Goal: Task Accomplishment & Management: Use online tool/utility

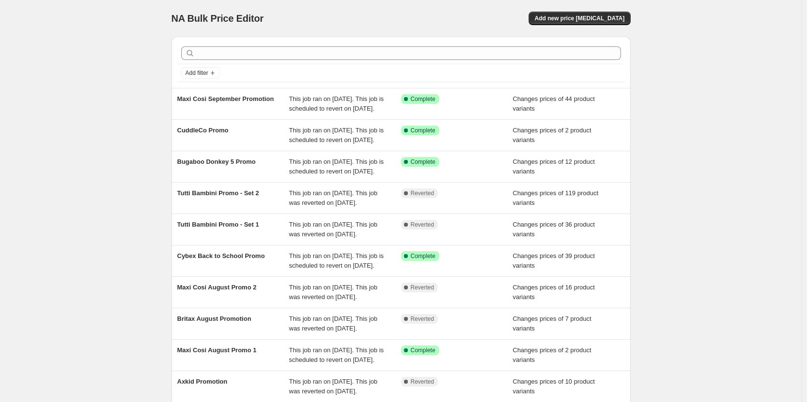
click at [132, 129] on div "NA Bulk Price Editor. This page is ready NA Bulk Price Editor Add new price [ME…" at bounding box center [400, 249] width 801 height 498
click at [598, 18] on span "Add new price [MEDICAL_DATA]" at bounding box center [579, 18] width 90 height 8
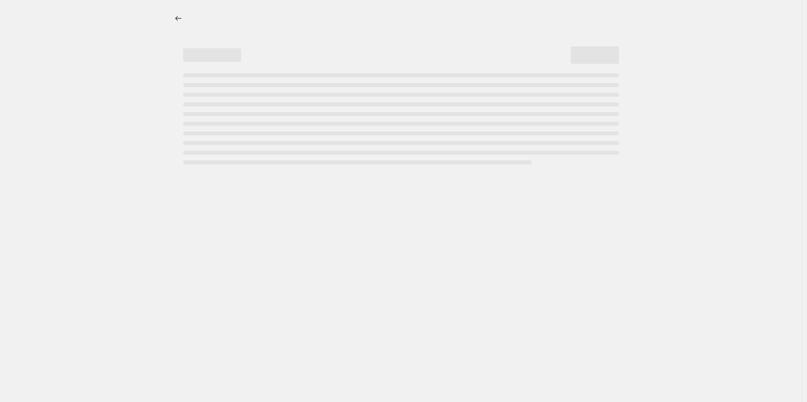
select select "percentage"
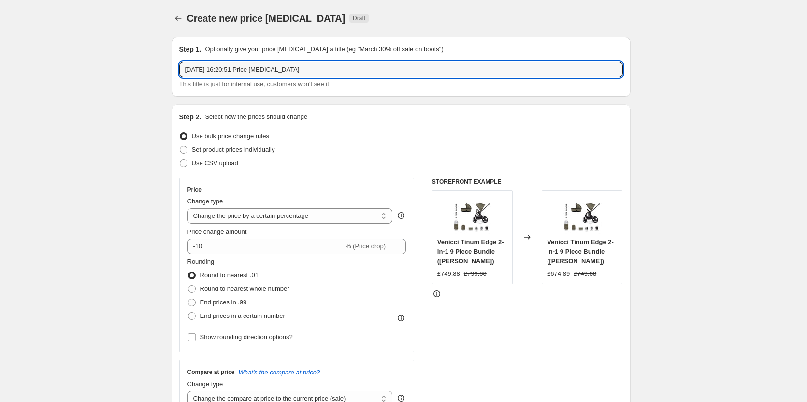
drag, startPoint x: 342, startPoint y: 75, endPoint x: 101, endPoint y: 69, distance: 241.1
type input "Joie Price Match"
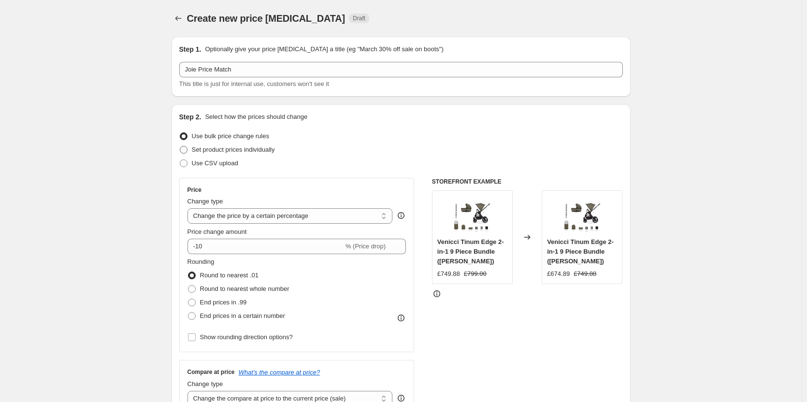
click at [221, 150] on span "Set product prices individually" at bounding box center [233, 149] width 83 height 7
click at [180, 146] on input "Set product prices individually" at bounding box center [180, 146] width 0 height 0
radio input "true"
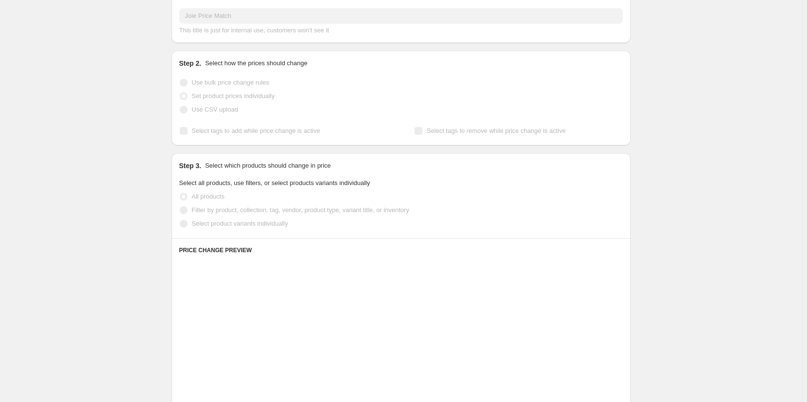
scroll to position [242, 0]
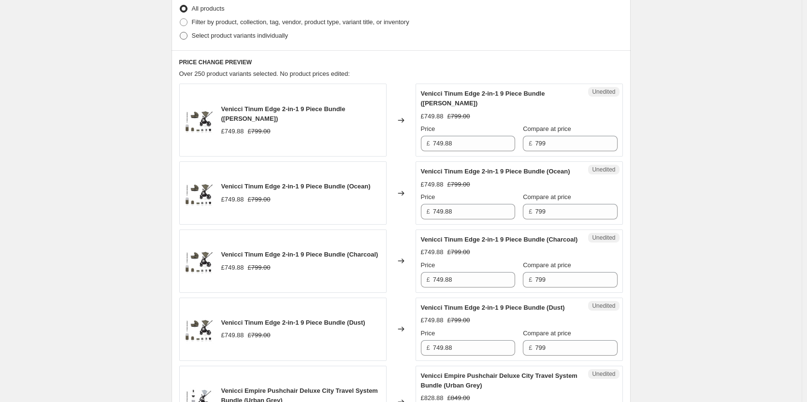
click at [232, 39] on span "Select product variants individually" at bounding box center [240, 35] width 96 height 7
click at [180, 32] on input "Select product variants individually" at bounding box center [180, 32] width 0 height 0
radio input "true"
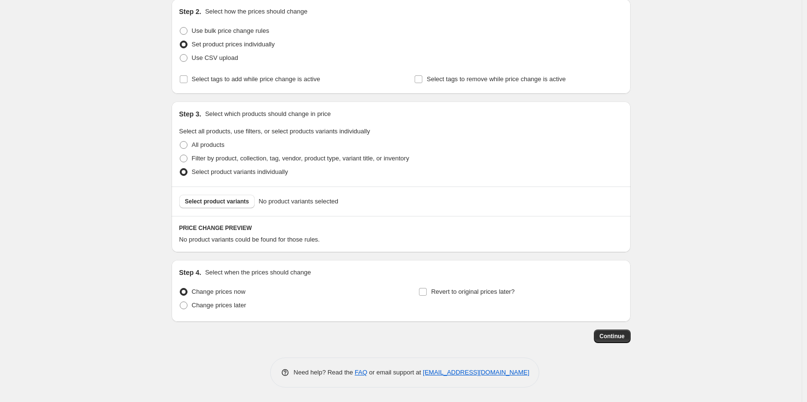
scroll to position [105, 0]
click at [242, 198] on button "Select product variants" at bounding box center [217, 202] width 76 height 14
click at [231, 302] on span "Change prices later" at bounding box center [219, 304] width 55 height 7
click at [180, 302] on input "Change prices later" at bounding box center [180, 301] width 0 height 0
radio input "true"
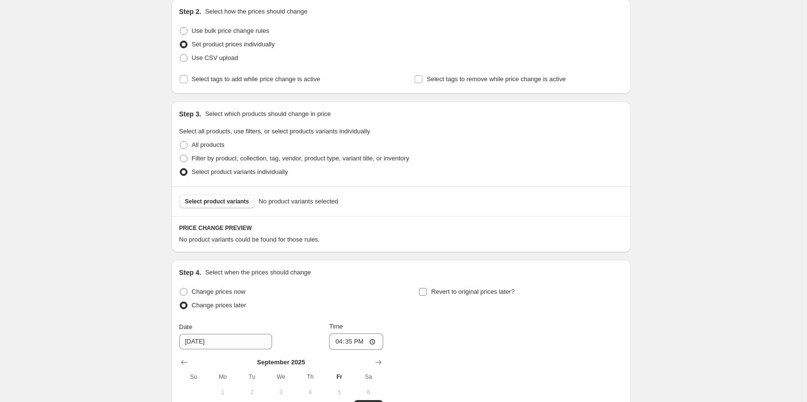
click at [464, 285] on label "Revert to original prices later?" at bounding box center [466, 292] width 96 height 14
click at [427, 288] on input "Revert to original prices later?" at bounding box center [423, 292] width 8 height 8
checkbox input "true"
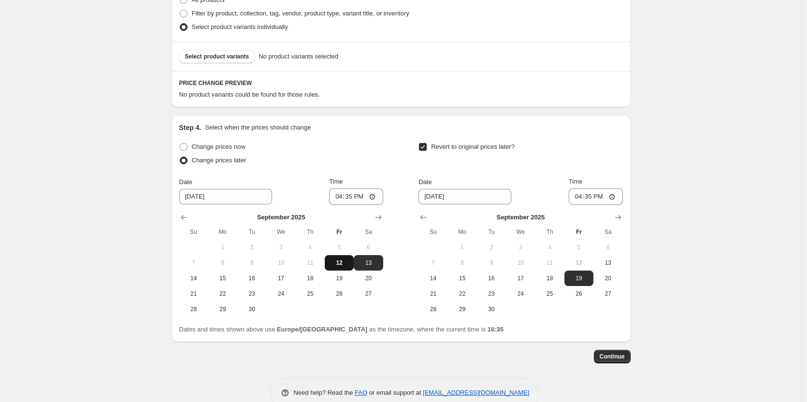
click at [350, 260] on span "12" at bounding box center [338, 263] width 21 height 8
type input "[DATE]"
click at [603, 263] on span "13" at bounding box center [607, 263] width 21 height 8
type input "[DATE]"
click at [356, 192] on input "16:35" at bounding box center [356, 196] width 54 height 16
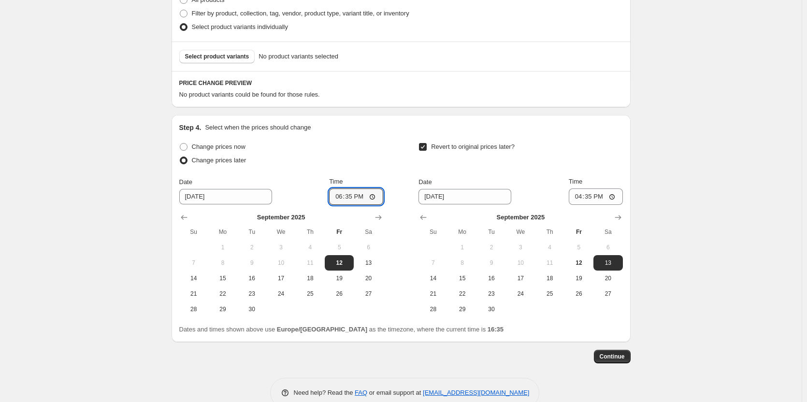
type input "18:00"
click at [593, 199] on input "16:35" at bounding box center [596, 196] width 54 height 16
type input "06:00"
click at [233, 54] on span "Select product variants" at bounding box center [217, 57] width 64 height 8
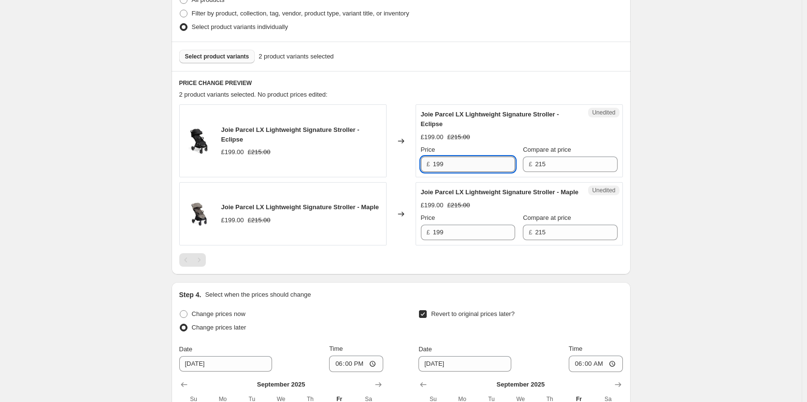
click at [462, 167] on input "199" at bounding box center [474, 164] width 82 height 15
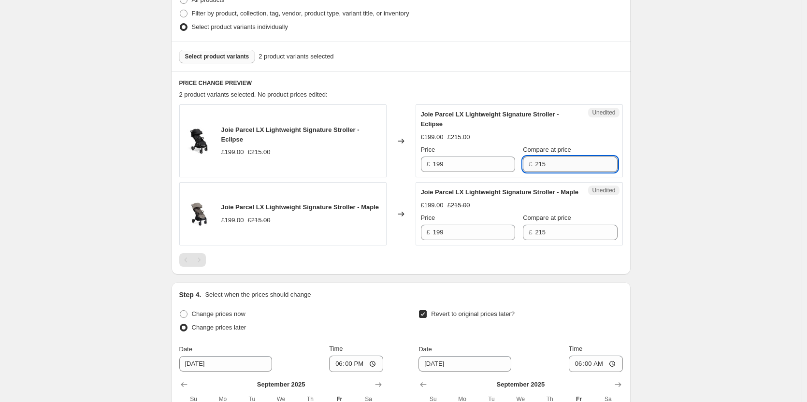
click at [580, 164] on input "215" at bounding box center [576, 164] width 82 height 15
paste input "199"
type input "199"
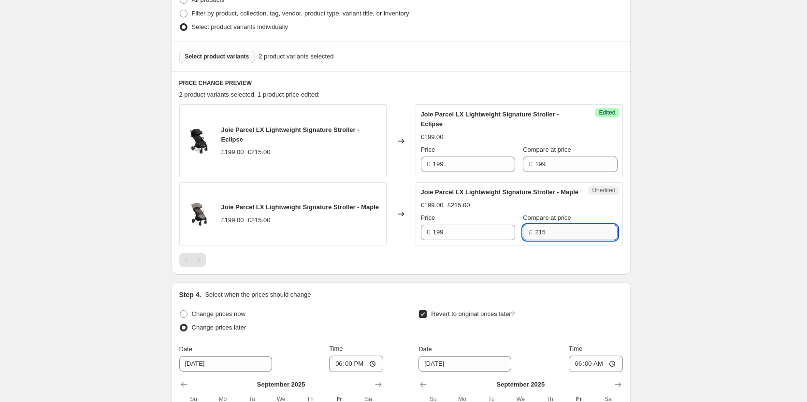
click at [548, 240] on input "215" at bounding box center [576, 232] width 82 height 15
paste input "199"
type input "199"
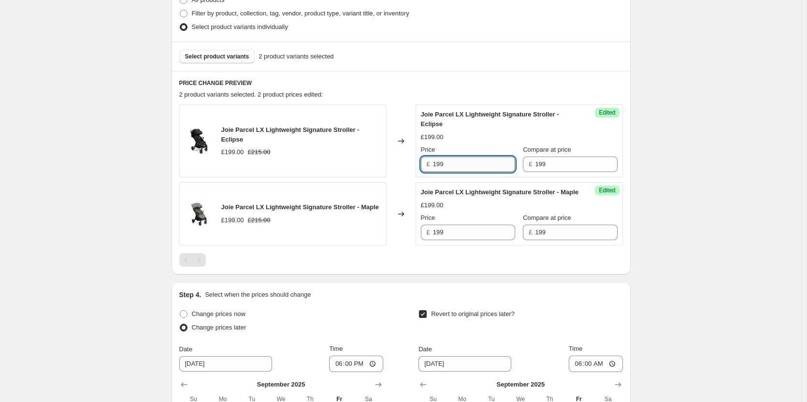
click at [467, 165] on input "199" at bounding box center [474, 164] width 82 height 15
type input "189"
drag, startPoint x: 466, startPoint y: 245, endPoint x: 476, endPoint y: 244, distance: 10.6
click at [466, 240] on input "199" at bounding box center [474, 232] width 82 height 15
paste input "8"
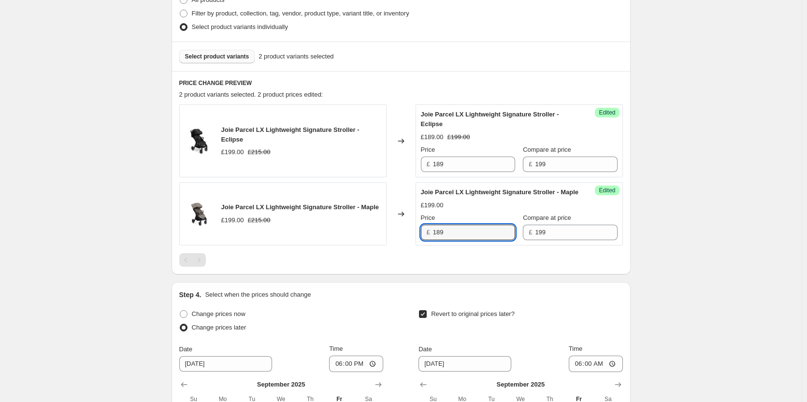
type input "189"
click at [705, 216] on div "Create new price [MEDICAL_DATA]. This page is ready Create new price [MEDICAL_D…" at bounding box center [400, 170] width 801 height 840
click at [215, 60] on button "Select product variants" at bounding box center [217, 57] width 76 height 14
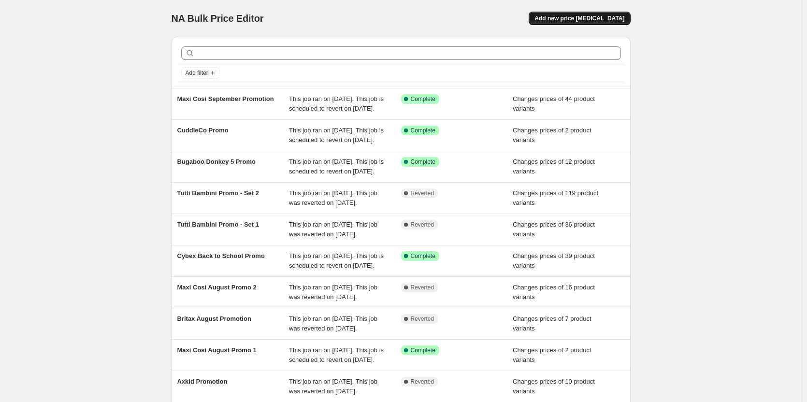
click at [577, 20] on span "Add new price [MEDICAL_DATA]" at bounding box center [579, 18] width 90 height 8
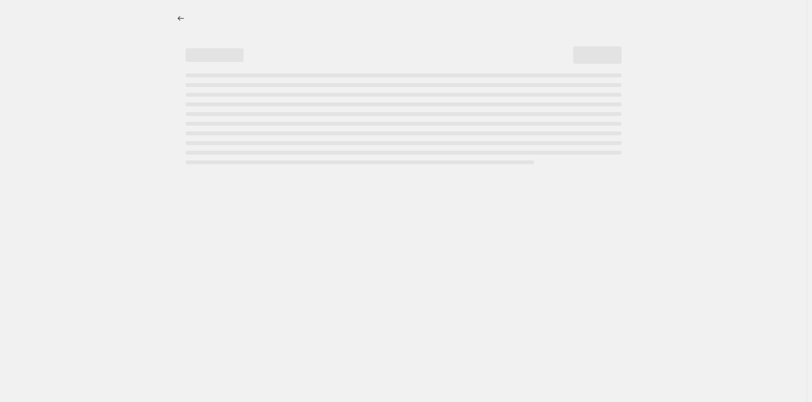
select select "percentage"
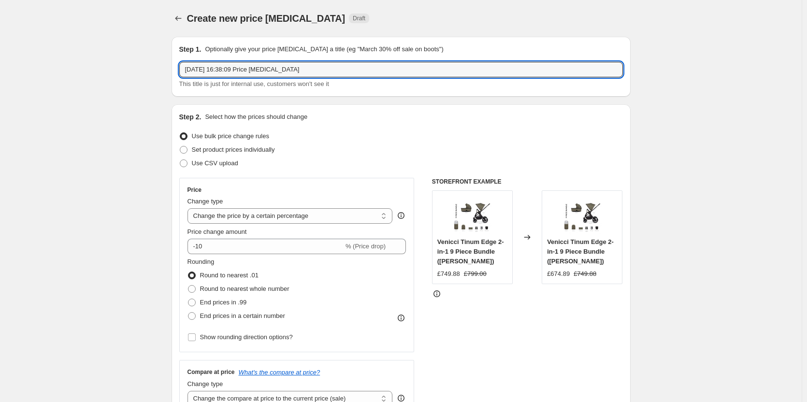
drag, startPoint x: 358, startPoint y: 75, endPoint x: 95, endPoint y: 73, distance: 262.8
type input "Joie Price Match"
click at [260, 144] on label "Set product prices individually" at bounding box center [227, 150] width 96 height 14
click at [180, 146] on input "Set product prices individually" at bounding box center [180, 146] width 0 height 0
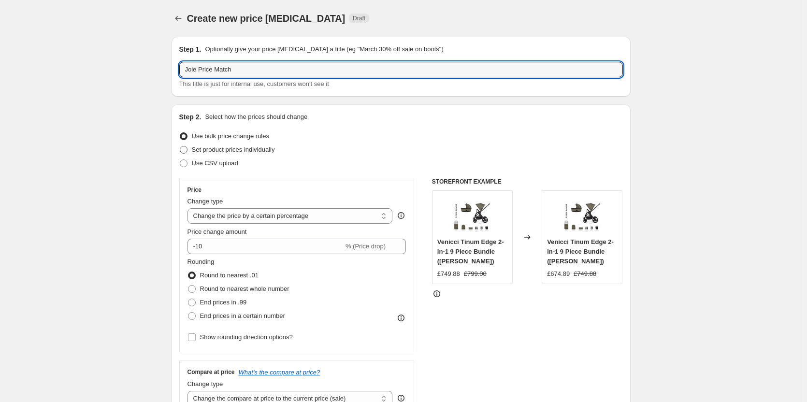
radio input "true"
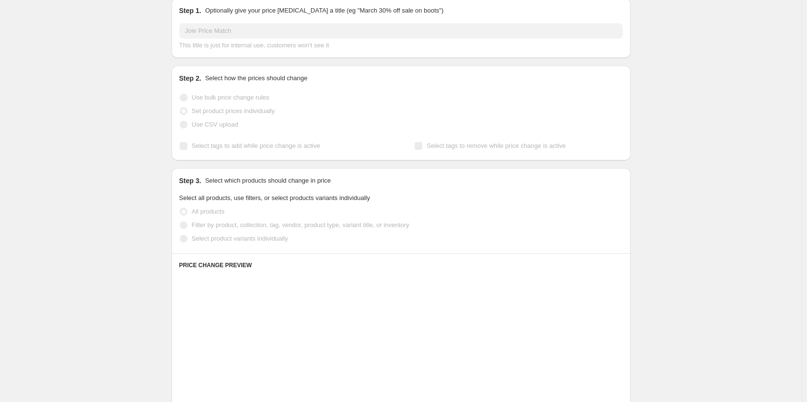
scroll to position [145, 0]
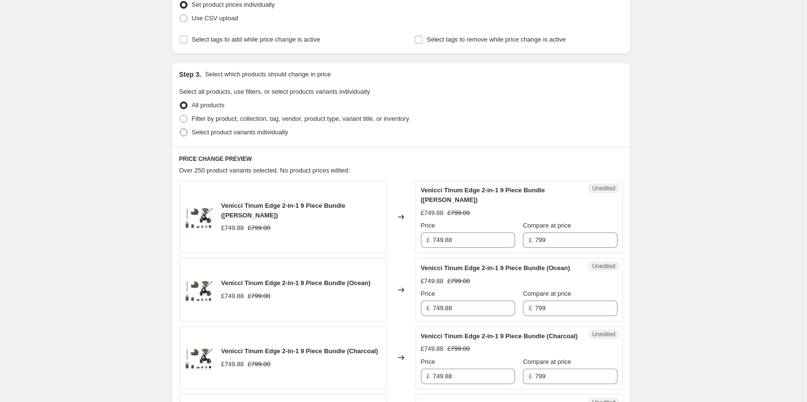
click at [243, 131] on span "Select product variants individually" at bounding box center [240, 131] width 96 height 7
click at [180, 129] on input "Select product variants individually" at bounding box center [180, 128] width 0 height 0
radio input "true"
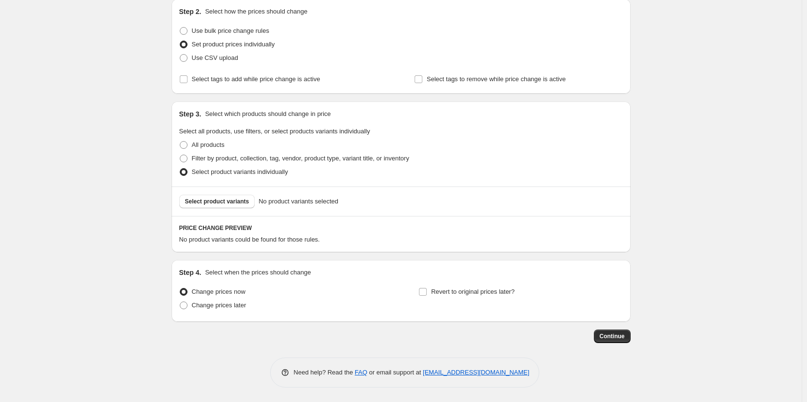
scroll to position [105, 0]
click at [224, 306] on span "Change prices later" at bounding box center [219, 304] width 55 height 7
click at [180, 302] on input "Change prices later" at bounding box center [180, 301] width 0 height 0
radio input "true"
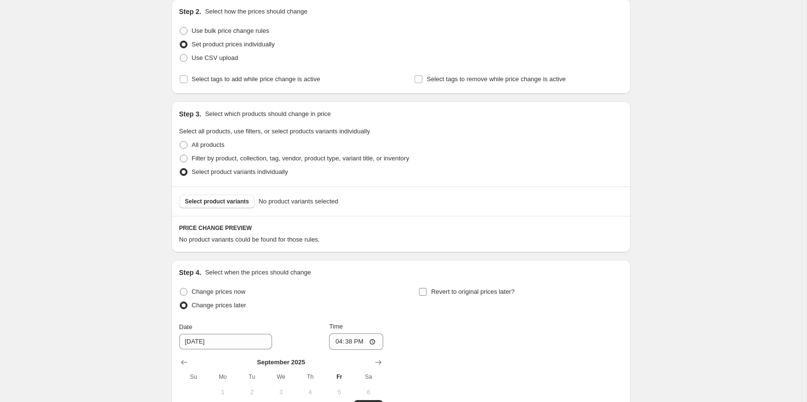
click at [448, 289] on span "Revert to original prices later?" at bounding box center [473, 291] width 84 height 7
click at [427, 289] on input "Revert to original prices later?" at bounding box center [423, 292] width 8 height 8
checkbox input "true"
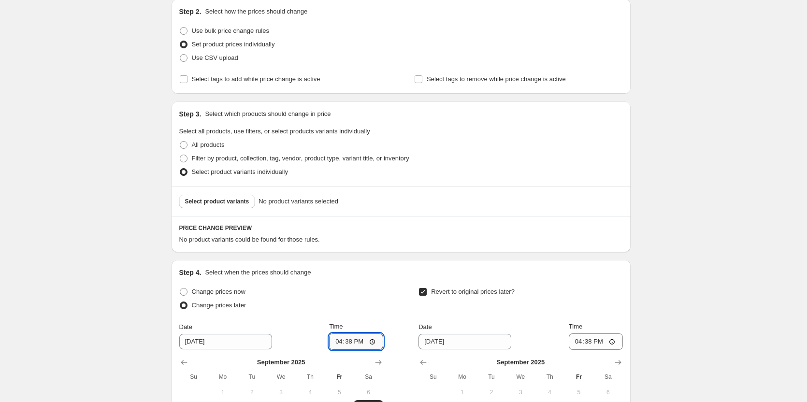
click at [352, 342] on input "16:38" at bounding box center [356, 341] width 54 height 16
type input "18:00"
click at [593, 342] on input "16:38" at bounding box center [596, 341] width 54 height 16
type input "06:00"
click at [680, 342] on div "Create new price change job. This page is ready Create new price change job Dra…" at bounding box center [400, 231] width 801 height 672
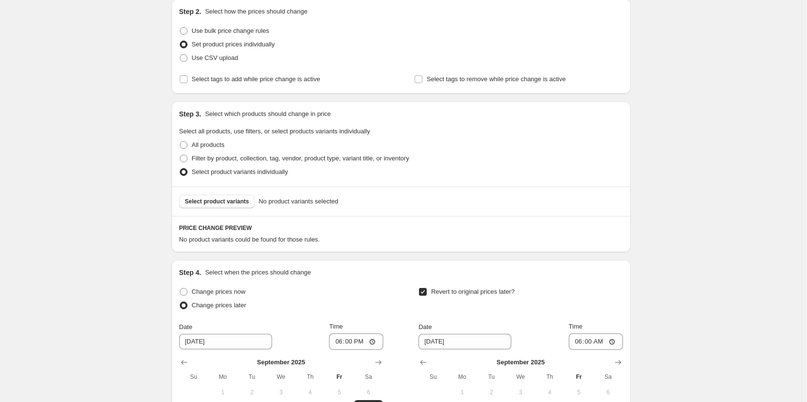
scroll to position [271, 0]
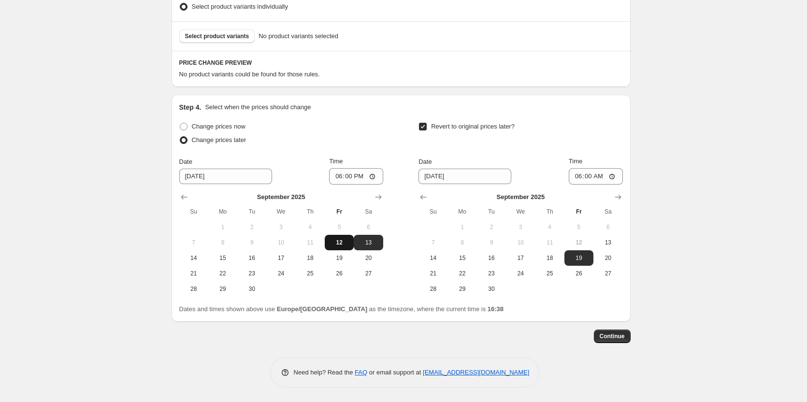
click at [343, 241] on span "12" at bounding box center [338, 243] width 21 height 8
type input "[DATE]"
click at [609, 239] on span "13" at bounding box center [607, 243] width 21 height 8
type input "[DATE]"
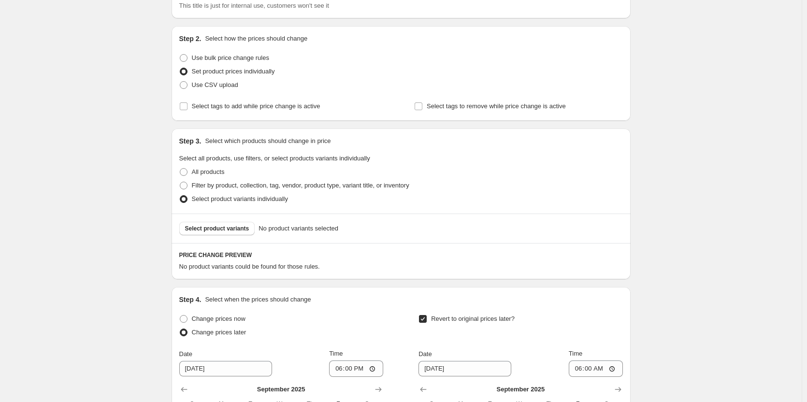
scroll to position [29, 0]
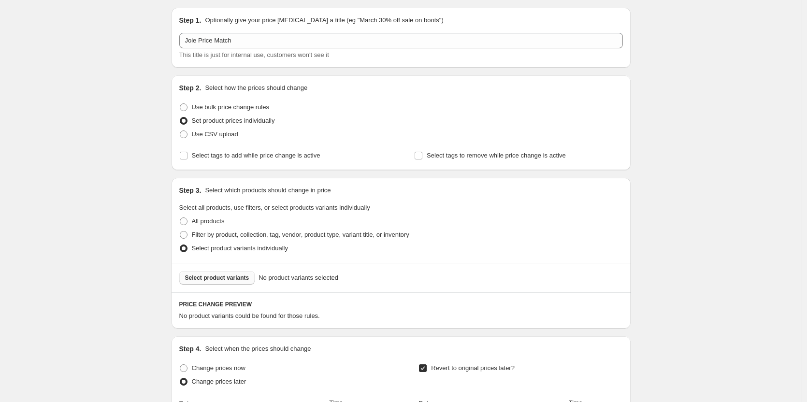
click at [221, 275] on span "Select product variants" at bounding box center [217, 278] width 64 height 8
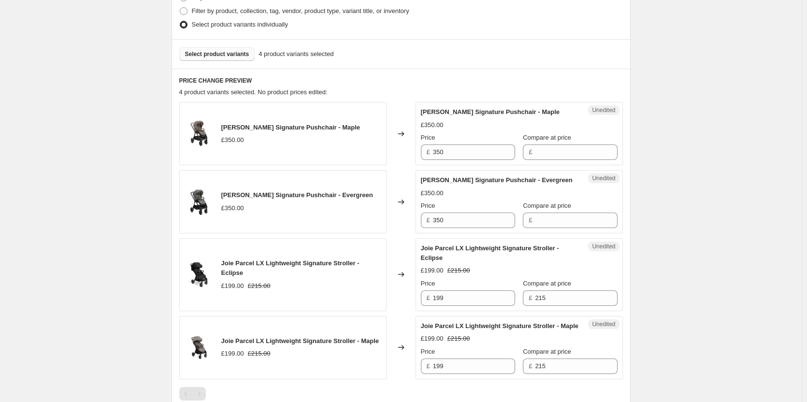
scroll to position [271, 0]
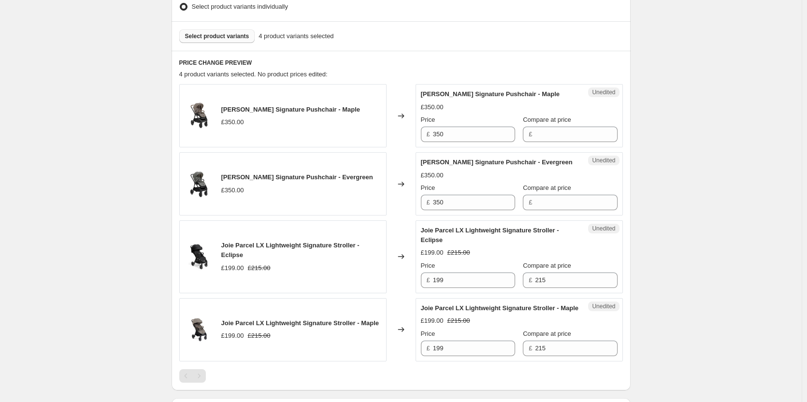
click at [460, 125] on div "Price £ 350" at bounding box center [468, 128] width 94 height 27
click at [463, 134] on input "350" at bounding box center [474, 134] width 82 height 15
drag, startPoint x: 556, startPoint y: 134, endPoint x: 550, endPoint y: 167, distance: 32.9
click at [556, 134] on input "Compare at price" at bounding box center [576, 134] width 82 height 15
paste input "350"
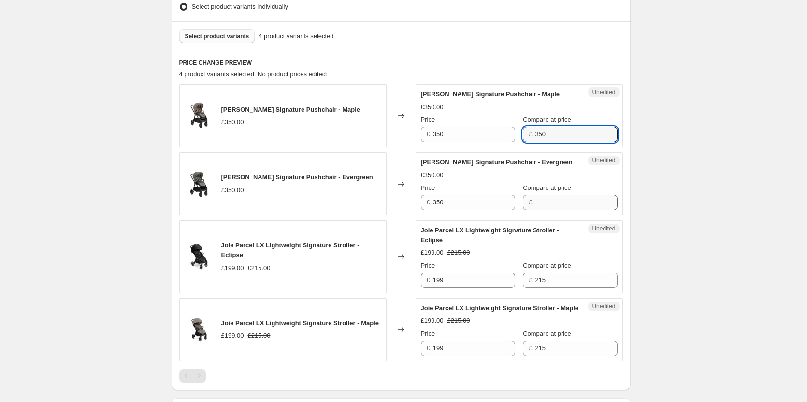
type input "350"
click at [548, 204] on input "Compare at price" at bounding box center [576, 202] width 82 height 15
paste input "350"
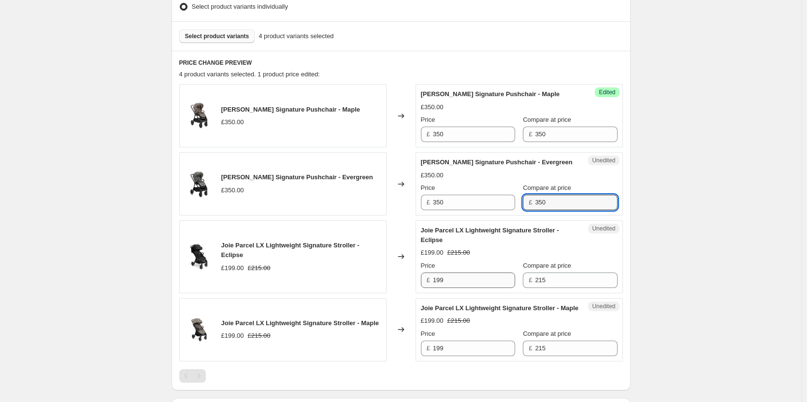
type input "350"
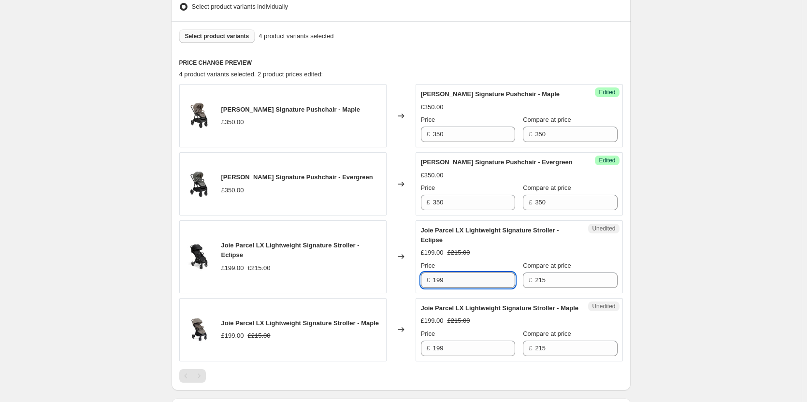
click at [481, 282] on input "199" at bounding box center [474, 279] width 82 height 15
click at [551, 280] on input "215" at bounding box center [576, 279] width 82 height 15
paste input "199"
type input "215"
click at [477, 281] on input "199" at bounding box center [474, 279] width 82 height 15
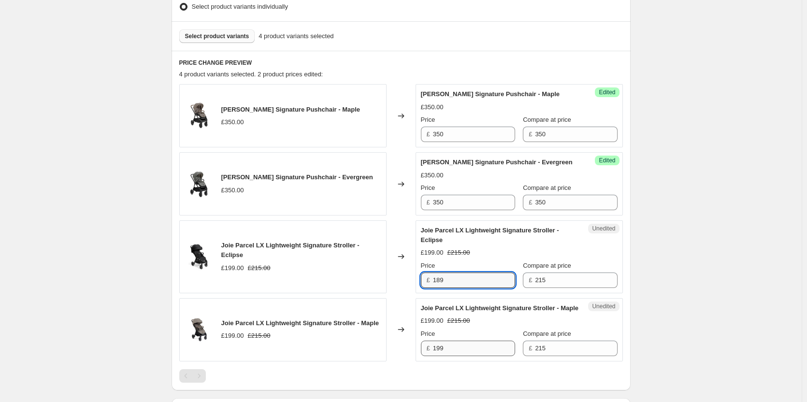
type input "189"
drag, startPoint x: 460, startPoint y: 358, endPoint x: 465, endPoint y: 356, distance: 5.6
click at [460, 356] on input "199" at bounding box center [474, 348] width 82 height 15
paste input "8"
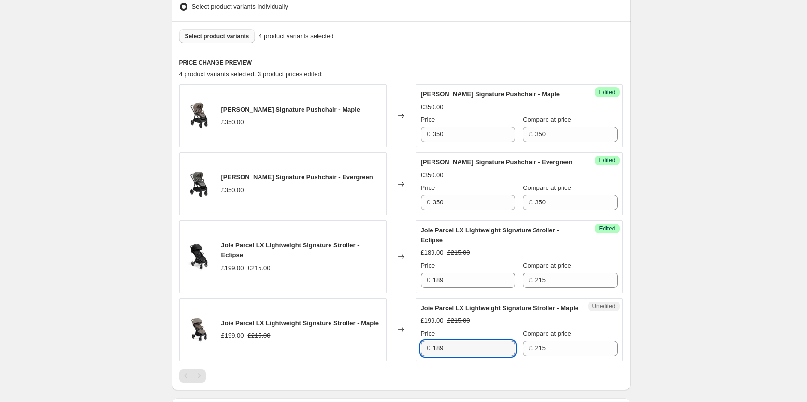
type input "189"
click at [711, 322] on div "Create new price change job. This page is ready Create new price change job Dra…" at bounding box center [400, 217] width 801 height 976
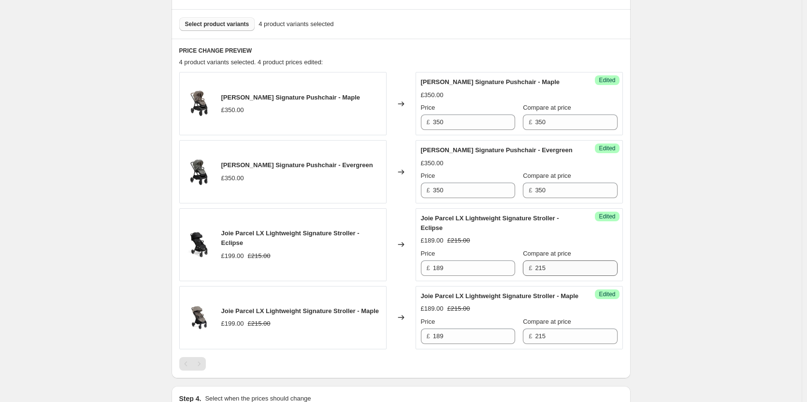
scroll to position [319, 0]
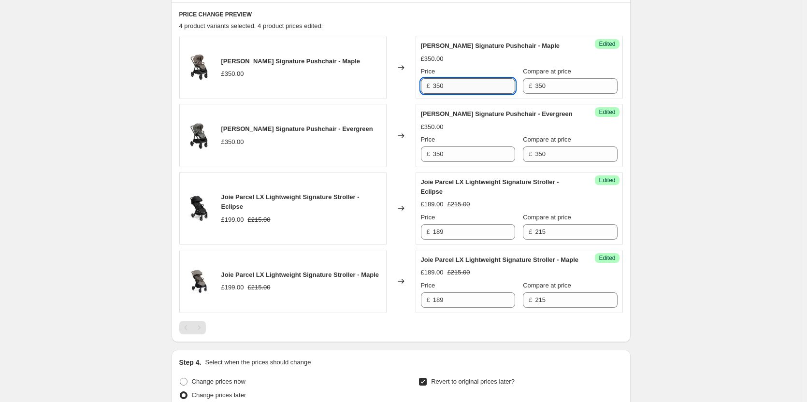
click at [458, 84] on input "350" at bounding box center [474, 85] width 82 height 15
type input "315"
click at [448, 160] on input "350" at bounding box center [474, 153] width 82 height 15
paste input "15"
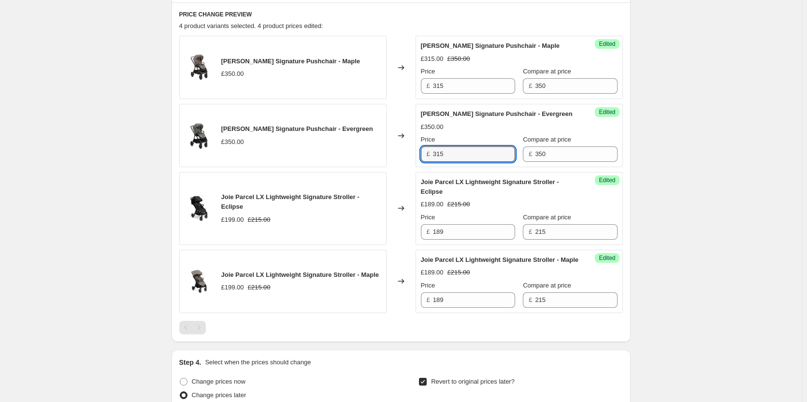
type input "315"
click at [761, 147] on div "Create new price change job. This page is ready Create new price change job Dra…" at bounding box center [400, 169] width 801 height 976
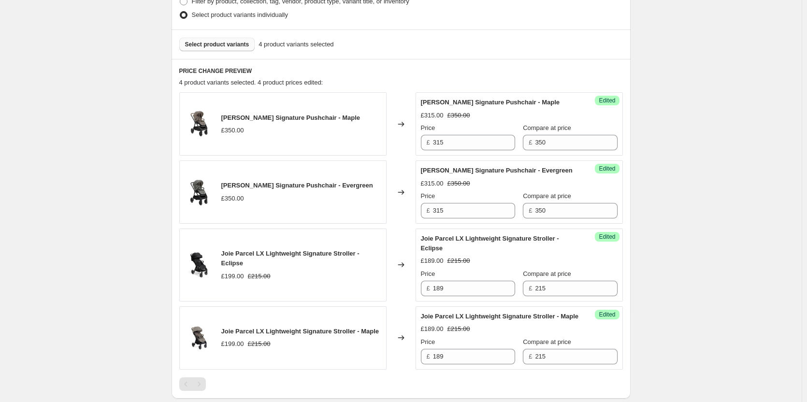
scroll to position [174, 0]
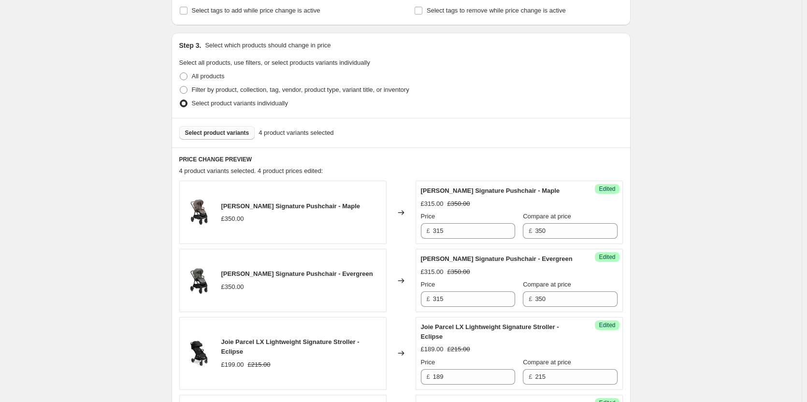
click at [219, 131] on span "Select product variants" at bounding box center [217, 133] width 64 height 8
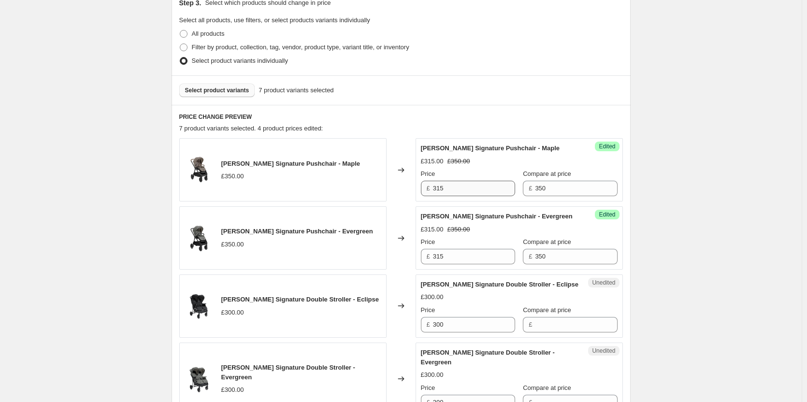
scroll to position [367, 0]
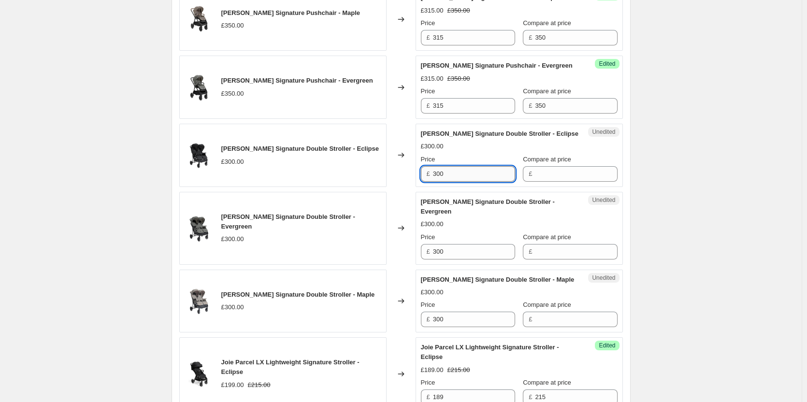
click at [458, 177] on input "300" at bounding box center [474, 173] width 82 height 15
click at [561, 175] on input "Compare at price" at bounding box center [576, 173] width 82 height 15
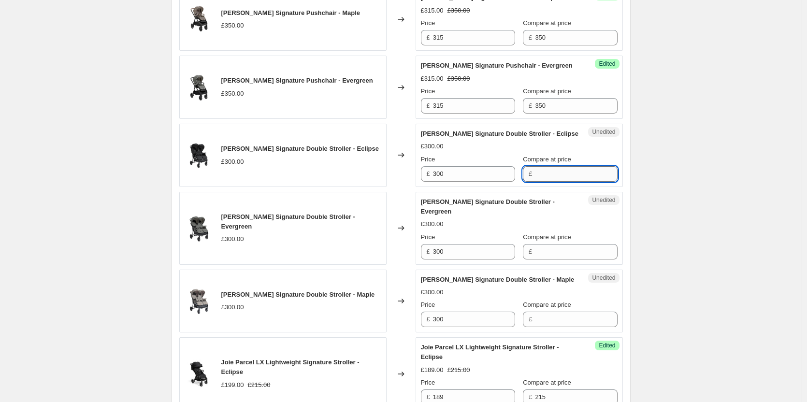
paste input "300"
type input "300"
click at [537, 255] on input "Compare at price" at bounding box center [576, 251] width 82 height 15
paste input "300"
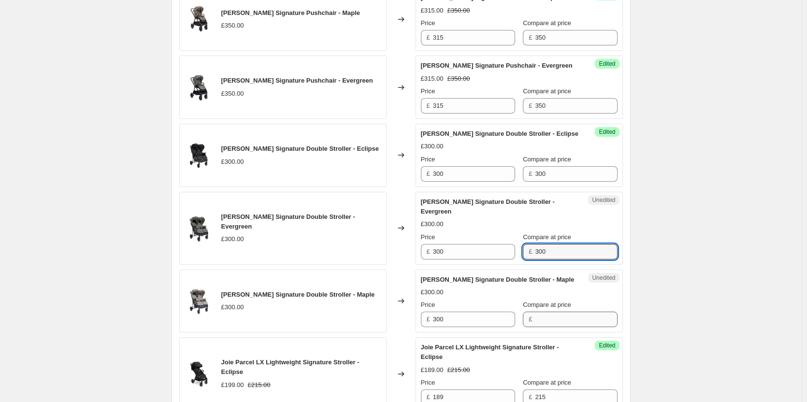
type input "300"
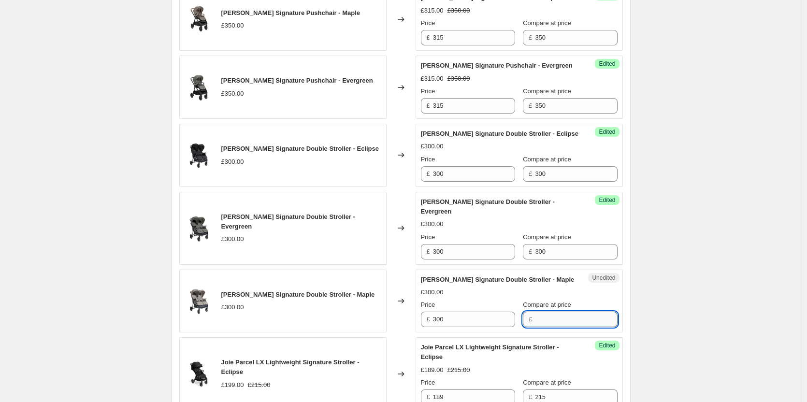
click at [535, 316] on input "Compare at price" at bounding box center [576, 319] width 82 height 15
paste input "300"
type input "300"
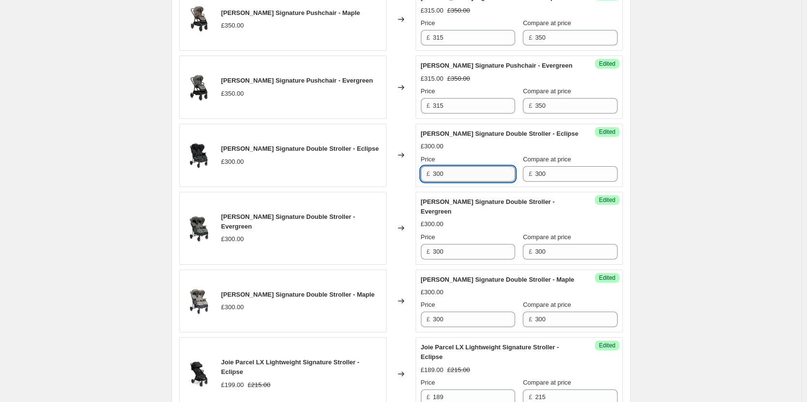
click at [457, 172] on input "300" at bounding box center [474, 173] width 82 height 15
type input "255"
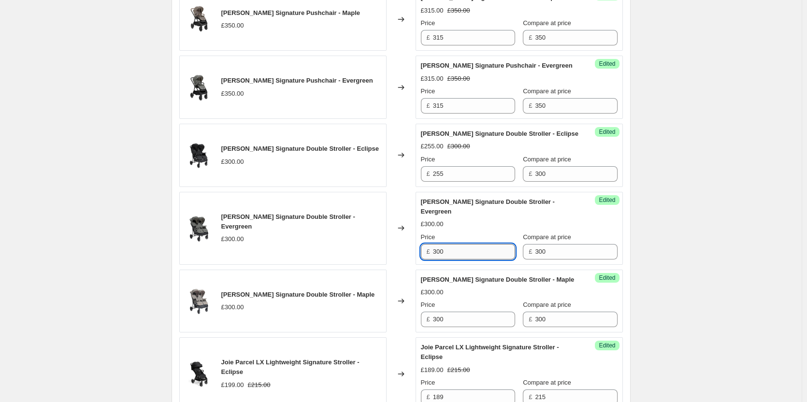
click at [451, 252] on input "300" at bounding box center [474, 251] width 82 height 15
paste input "255"
type input "255"
click at [462, 320] on input "300" at bounding box center [474, 319] width 82 height 15
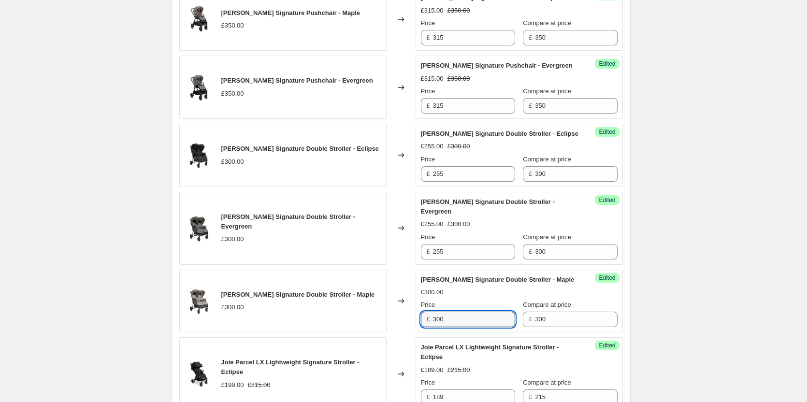
paste input "255"
type input "255"
click at [742, 268] on div "Create new price change job. This page is ready Create new price change job Dra…" at bounding box center [400, 227] width 801 height 1189
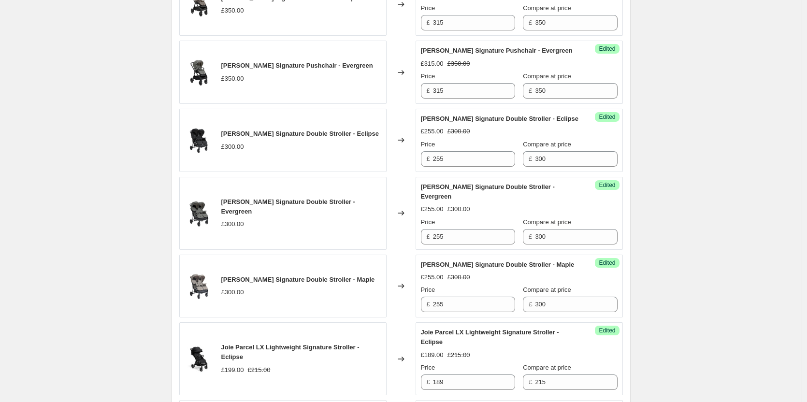
scroll to position [222, 0]
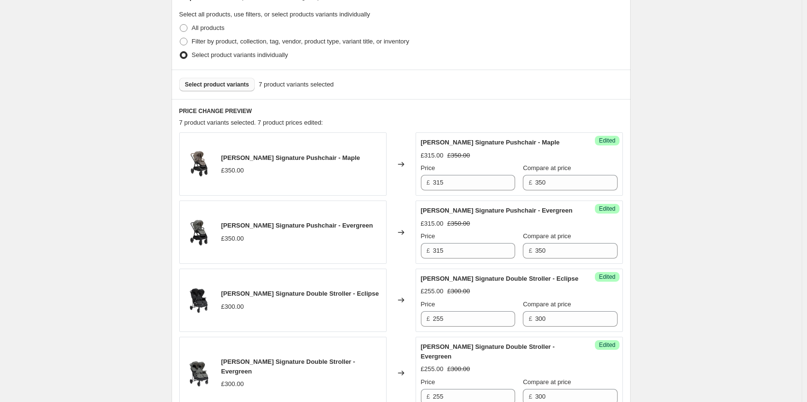
click at [197, 85] on span "Select product variants" at bounding box center [217, 85] width 64 height 8
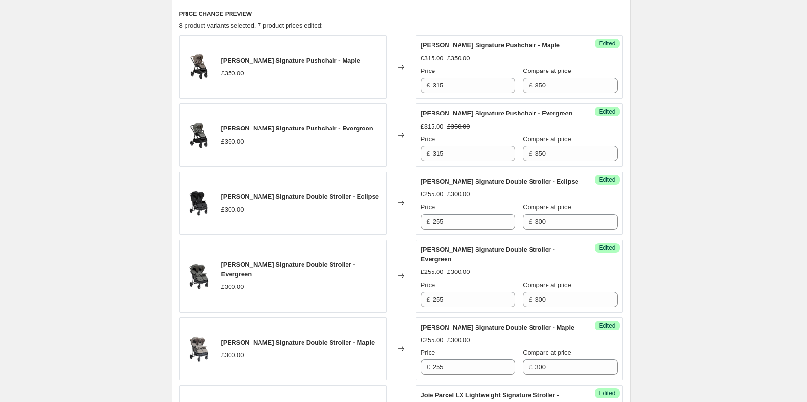
scroll to position [560, 0]
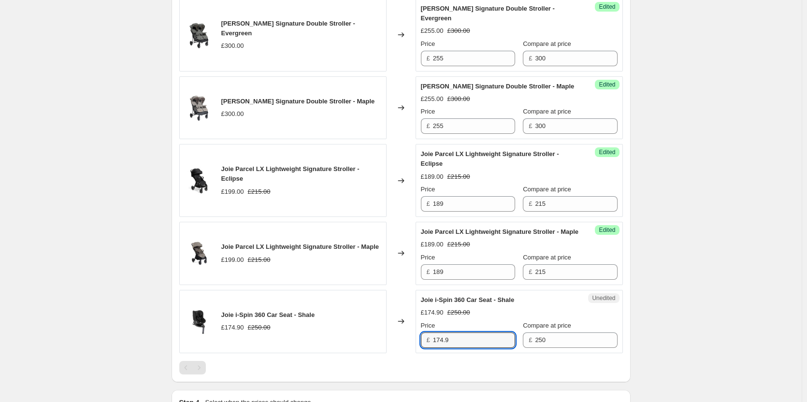
drag, startPoint x: 421, startPoint y: 343, endPoint x: 386, endPoint y: 339, distance: 35.0
click at [386, 339] on div "Joie i-Spin 360 Car Seat - Shale £174.90 £250.00 Changed to Unedited Joie i-Spi…" at bounding box center [400, 321] width 443 height 63
type input "172"
click at [712, 134] on div "Create new price change job. This page is ready Create new price change job Dra…" at bounding box center [400, 68] width 801 height 1257
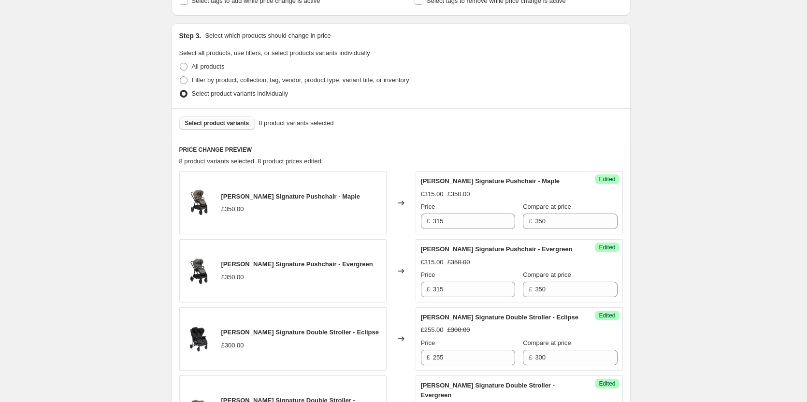
scroll to position [290, 0]
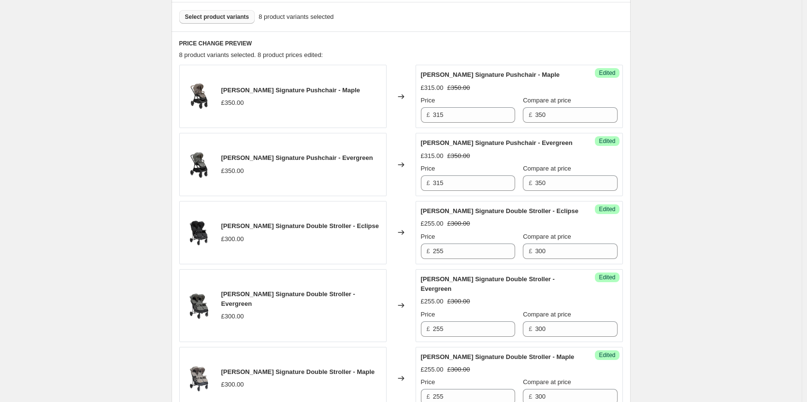
click at [214, 19] on span "Select product variants" at bounding box center [217, 17] width 64 height 8
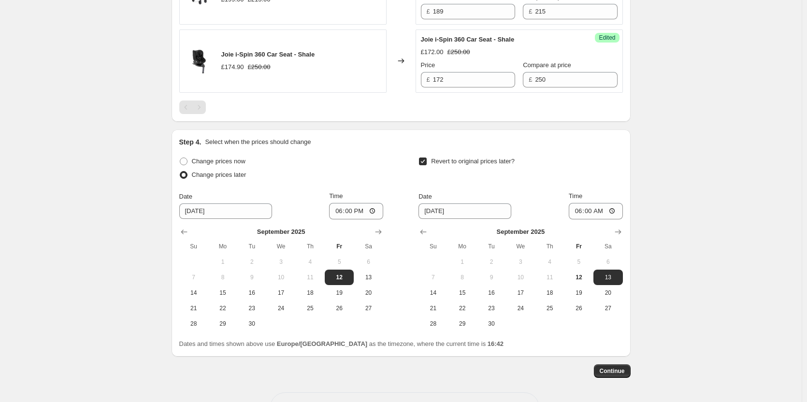
scroll to position [865, 0]
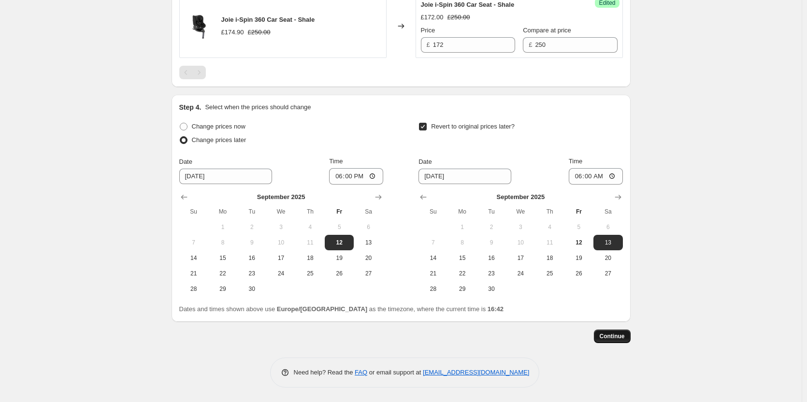
click at [621, 336] on span "Continue" at bounding box center [611, 336] width 25 height 8
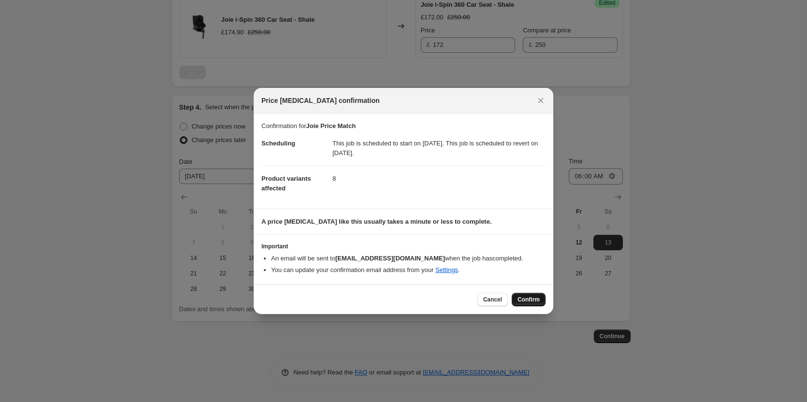
click at [523, 301] on span "Confirm" at bounding box center [528, 300] width 22 height 8
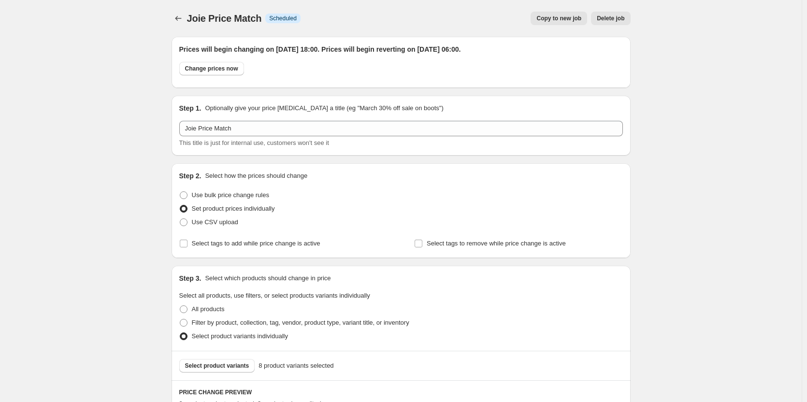
click at [565, 14] on button "Copy to new job" at bounding box center [558, 19] width 57 height 14
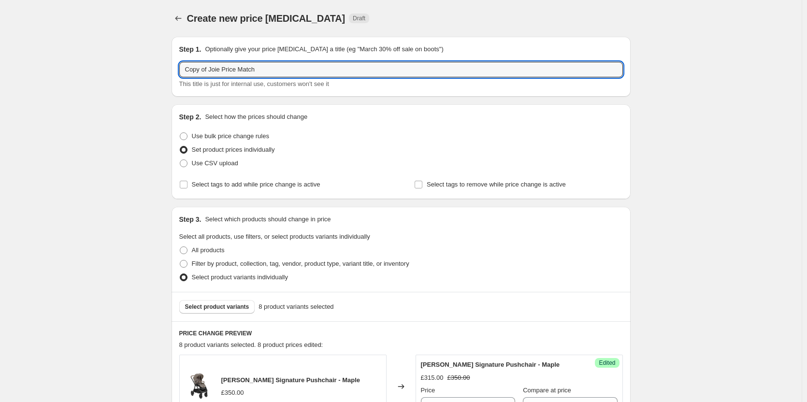
drag, startPoint x: 175, startPoint y: 68, endPoint x: 161, endPoint y: 71, distance: 14.2
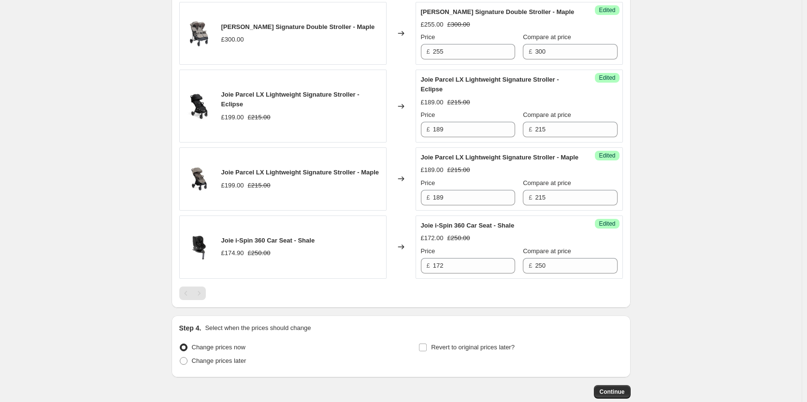
scroll to position [700, 0]
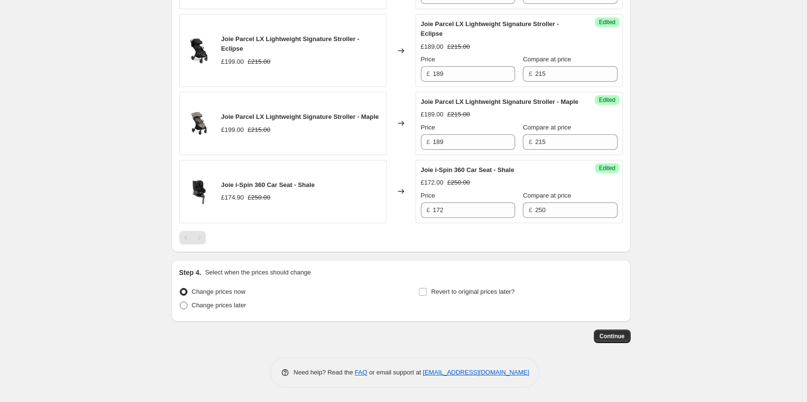
type input "Joie Price Match"
drag, startPoint x: 219, startPoint y: 305, endPoint x: 423, endPoint y: 296, distance: 204.0
click at [221, 305] on span "Change prices later" at bounding box center [219, 304] width 55 height 7
click at [180, 302] on input "Change prices later" at bounding box center [180, 301] width 0 height 0
radio input "true"
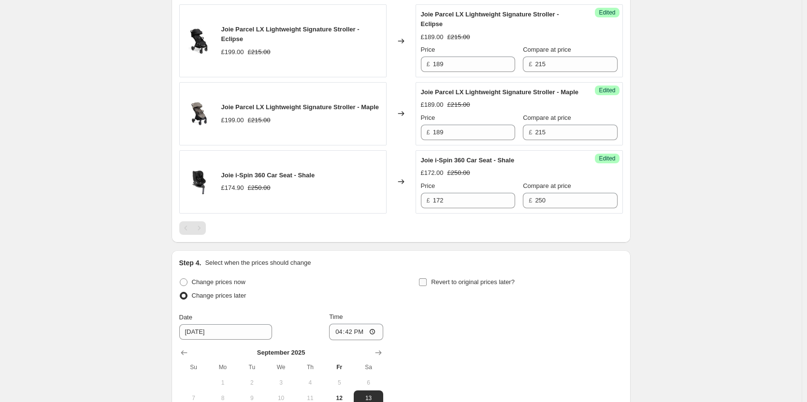
drag, startPoint x: 452, startPoint y: 294, endPoint x: 405, endPoint y: 273, distance: 51.7
click at [452, 285] on span "Revert to original prices later?" at bounding box center [473, 281] width 84 height 7
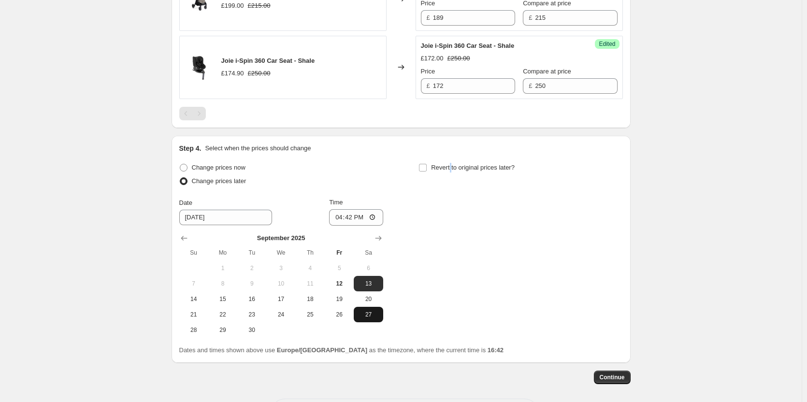
scroll to position [865, 0]
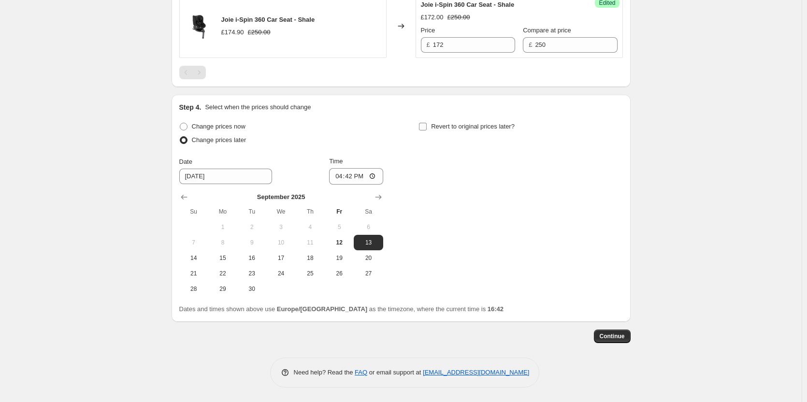
click at [430, 125] on label "Revert to original prices later?" at bounding box center [466, 127] width 96 height 14
click at [427, 125] on input "Revert to original prices later?" at bounding box center [423, 127] width 8 height 8
checkbox input "true"
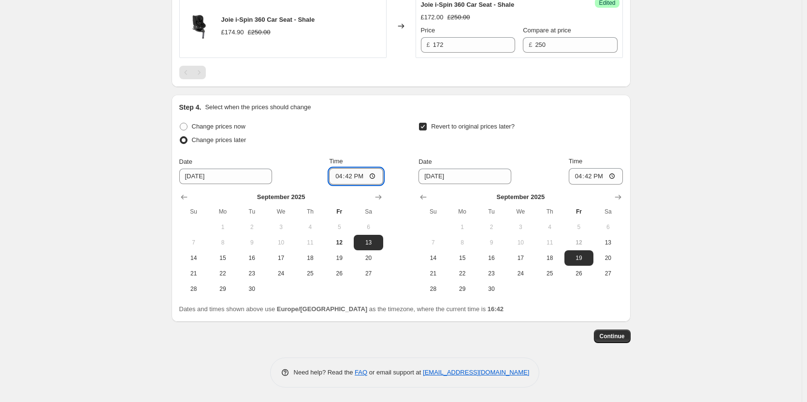
click at [353, 177] on input "16:42" at bounding box center [356, 176] width 54 height 16
type input "18:00"
click at [589, 176] on input "16:42" at bounding box center [596, 176] width 54 height 16
type input "06:00"
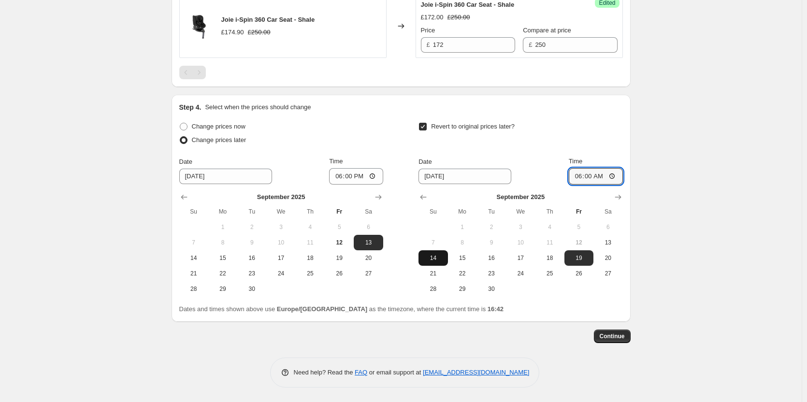
click at [430, 260] on span "14" at bounding box center [432, 258] width 21 height 8
type input "9/14/2025"
click at [613, 334] on span "Continue" at bounding box center [611, 336] width 25 height 8
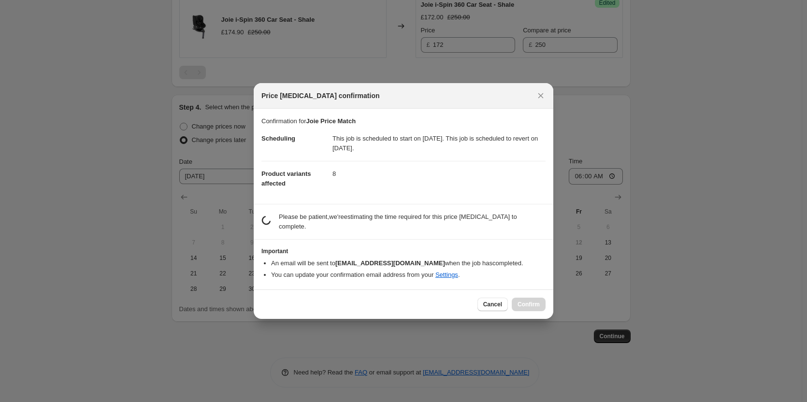
scroll to position [0, 0]
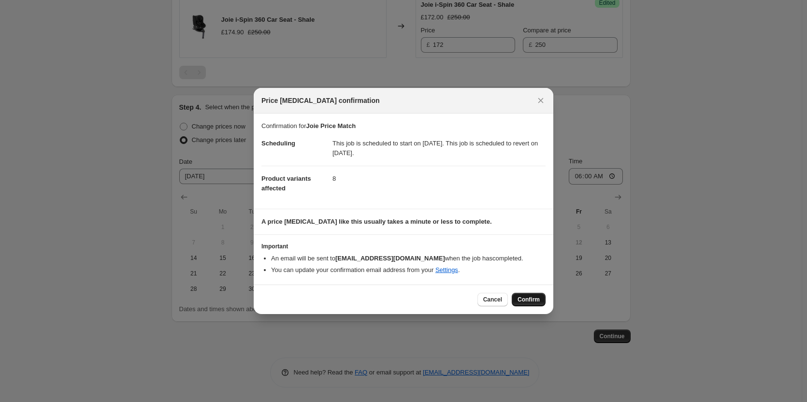
click at [526, 304] on button "Confirm" at bounding box center [529, 300] width 34 height 14
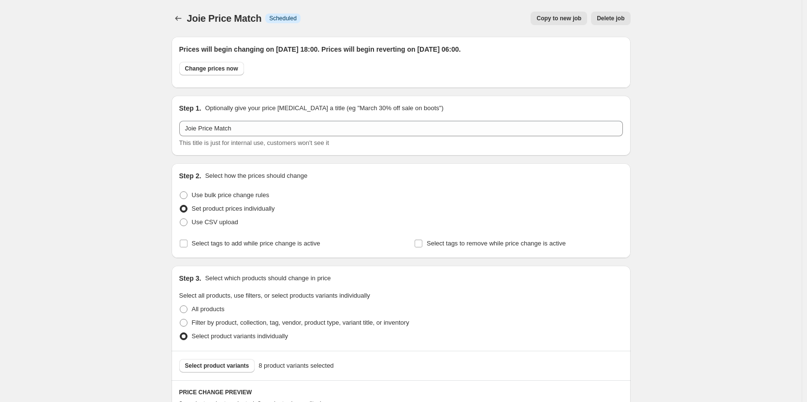
click at [557, 25] on button "Copy to new job" at bounding box center [558, 19] width 57 height 14
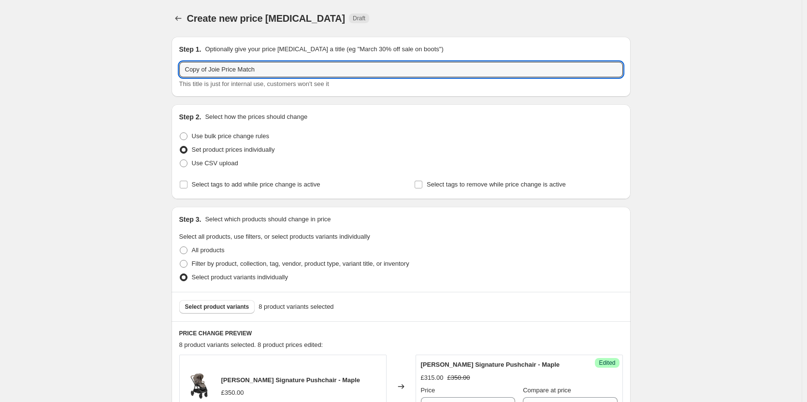
drag, startPoint x: 211, startPoint y: 71, endPoint x: -102, endPoint y: 71, distance: 313.0
click at [0, 71] on html "Home Settings Plans Skip to content Create new price change job. This page is r…" at bounding box center [403, 201] width 807 height 402
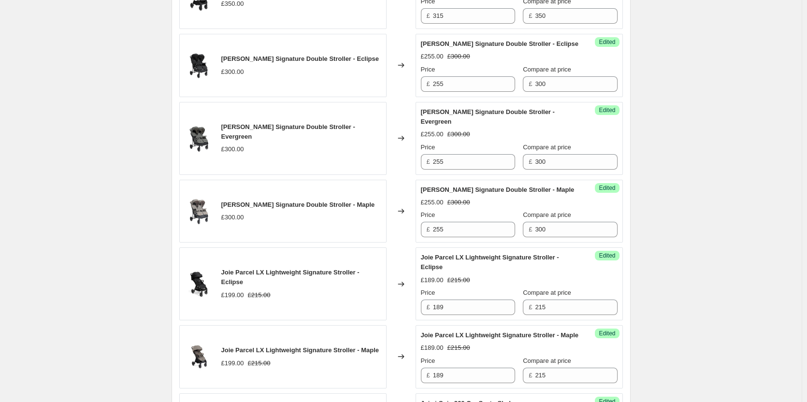
scroll to position [700, 0]
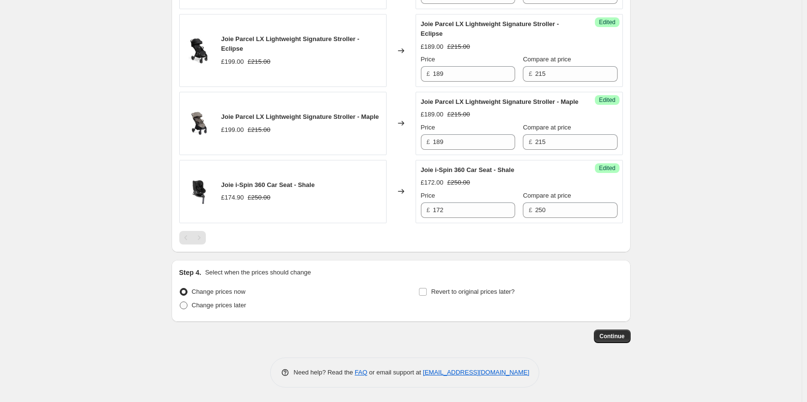
type input "Joie Price Match"
click at [235, 308] on span "Change prices later" at bounding box center [219, 304] width 55 height 7
click at [180, 302] on input "Change prices later" at bounding box center [180, 301] width 0 height 0
radio input "true"
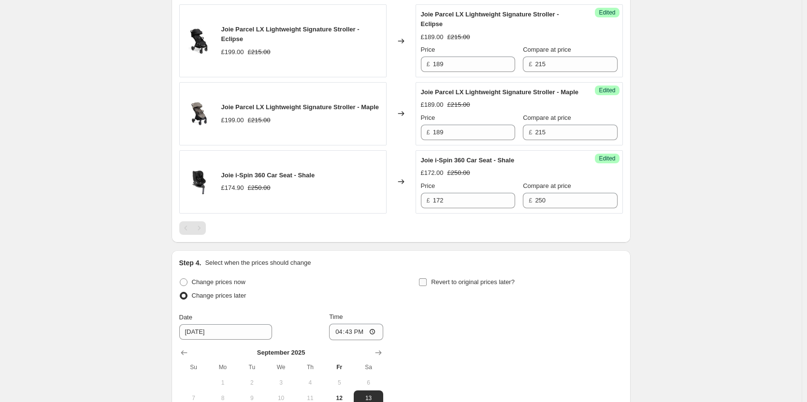
click at [460, 285] on span "Revert to original prices later?" at bounding box center [473, 281] width 84 height 7
click at [427, 286] on input "Revert to original prices later?" at bounding box center [423, 282] width 8 height 8
checkbox input "true"
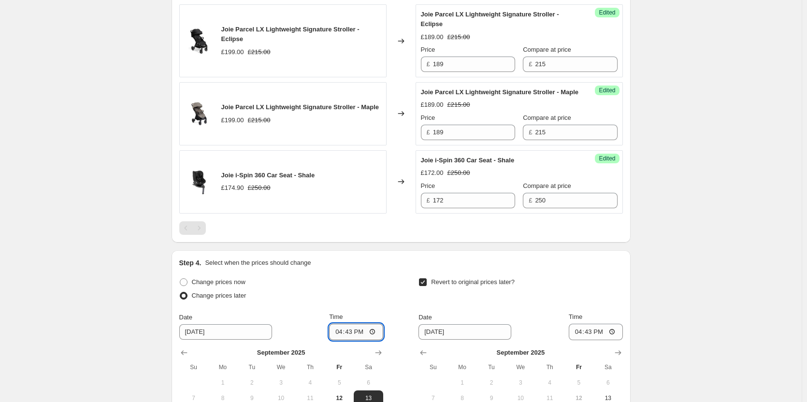
click at [348, 340] on input "16:43" at bounding box center [356, 332] width 54 height 16
type input "18:00"
click at [594, 340] on input "16:43" at bounding box center [596, 332] width 54 height 16
type input "06:00"
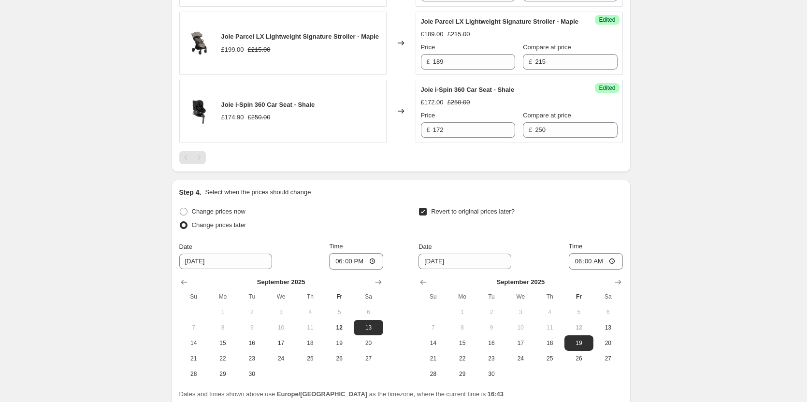
scroll to position [865, 0]
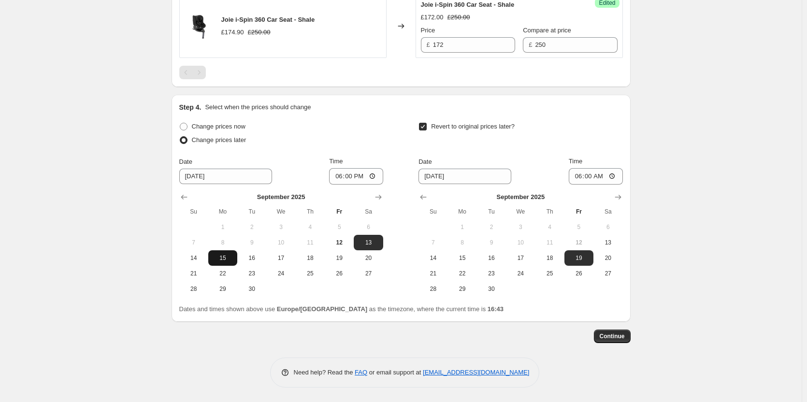
drag, startPoint x: 205, startPoint y: 255, endPoint x: 219, endPoint y: 255, distance: 13.5
click at [204, 255] on span "14" at bounding box center [193, 258] width 21 height 8
type input "9/14/2025"
click at [459, 261] on span "15" at bounding box center [462, 258] width 21 height 8
type input "9/15/2025"
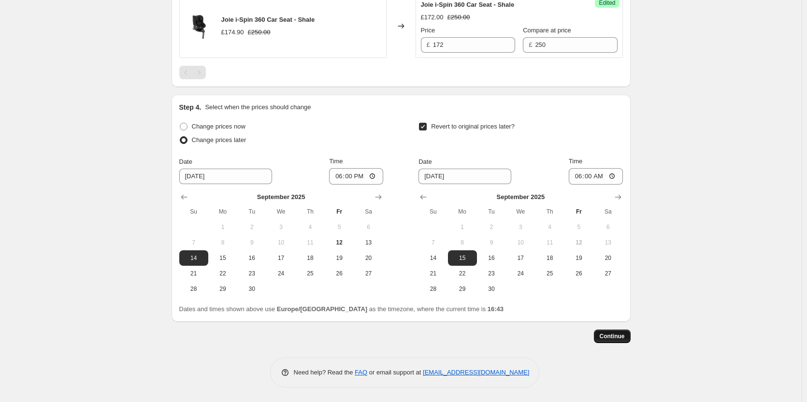
click at [617, 335] on span "Continue" at bounding box center [611, 336] width 25 height 8
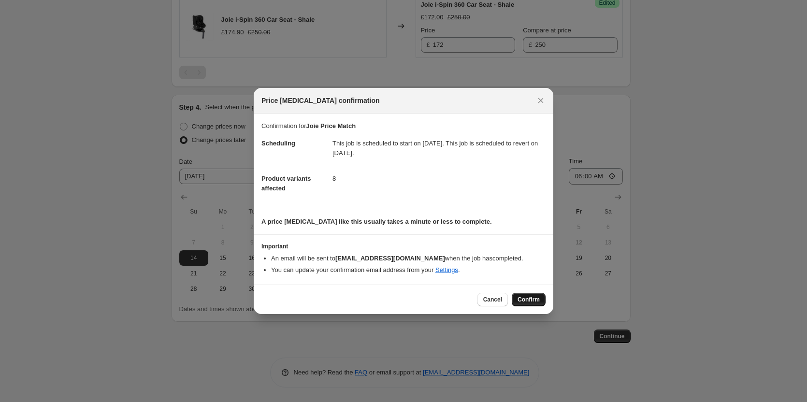
click at [532, 299] on span "Confirm" at bounding box center [528, 300] width 22 height 8
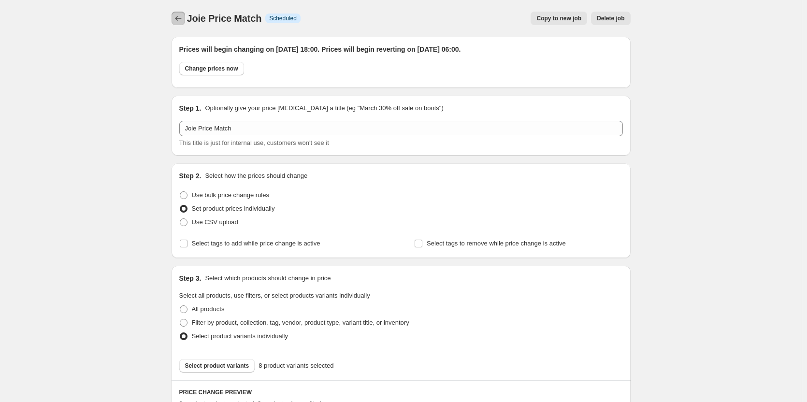
click at [178, 20] on icon "Price change jobs" at bounding box center [178, 19] width 10 height 10
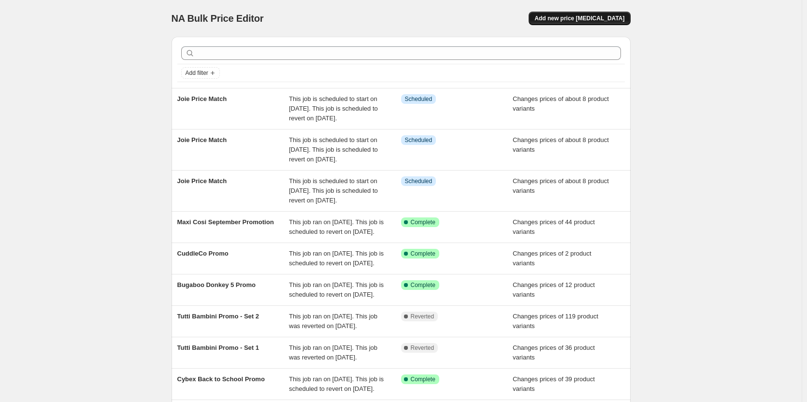
click at [563, 19] on span "Add new price [MEDICAL_DATA]" at bounding box center [579, 18] width 90 height 8
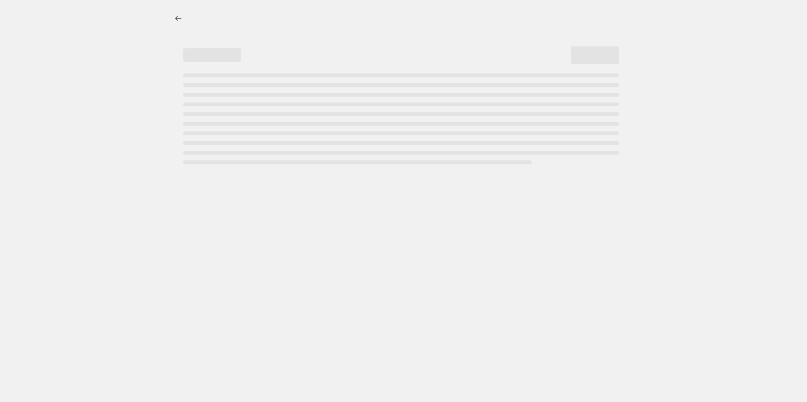
select select "percentage"
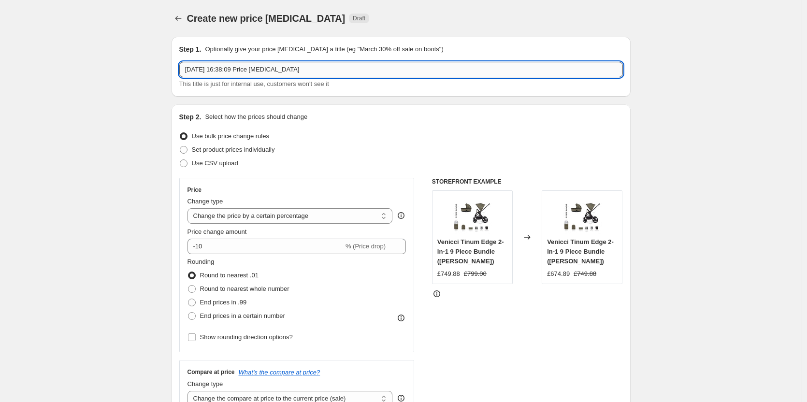
click at [325, 66] on input "12 Sept 2025, 16:38:09 Price change job" at bounding box center [400, 69] width 443 height 15
drag, startPoint x: 163, startPoint y: 69, endPoint x: 9, endPoint y: 69, distance: 153.6
type input "Maxi Cosi Price Match"
click at [226, 152] on span "Set product prices individually" at bounding box center [233, 149] width 83 height 7
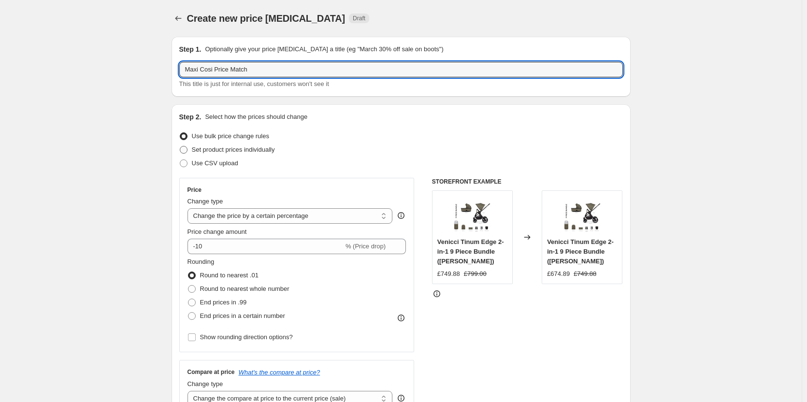
click at [180, 146] on input "Set product prices individually" at bounding box center [180, 146] width 0 height 0
radio input "true"
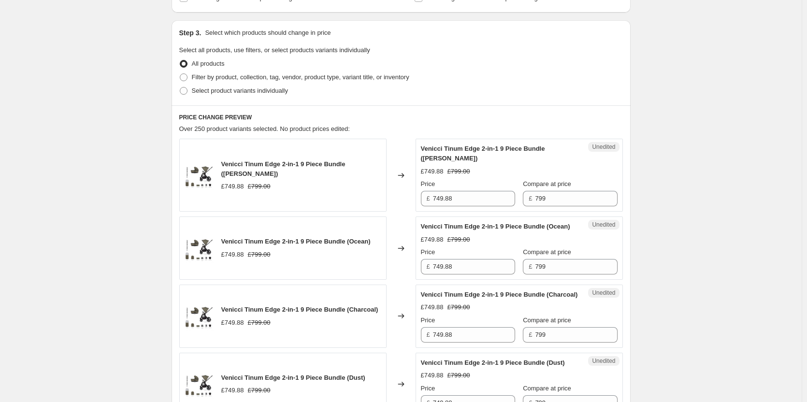
scroll to position [97, 0]
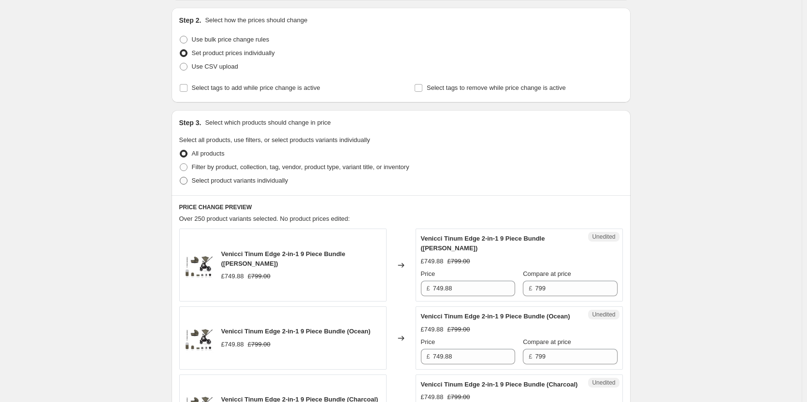
click at [231, 185] on label "Select product variants individually" at bounding box center [233, 181] width 109 height 14
click at [180, 177] on input "Select product variants individually" at bounding box center [180, 177] width 0 height 0
radio input "true"
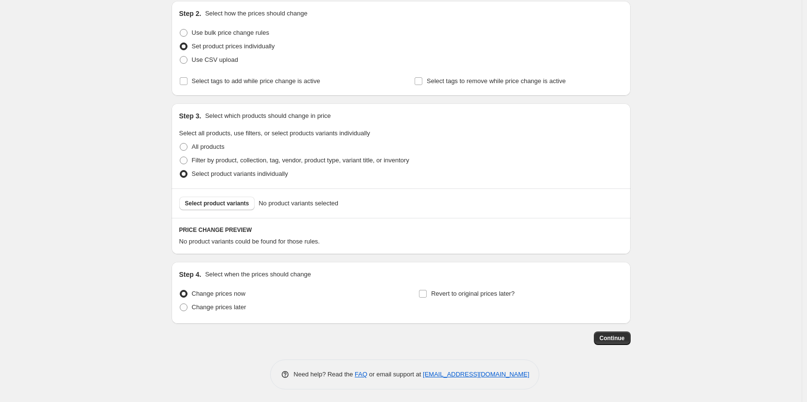
scroll to position [105, 0]
drag, startPoint x: 224, startPoint y: 308, endPoint x: 239, endPoint y: 302, distance: 15.6
click at [226, 308] on span "Change prices later" at bounding box center [219, 304] width 55 height 7
click at [180, 302] on input "Change prices later" at bounding box center [180, 301] width 0 height 0
radio input "true"
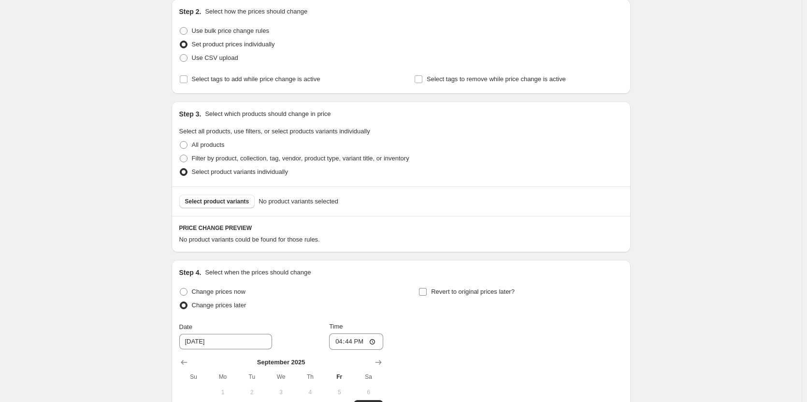
click at [453, 285] on div "Step 4. Select when the prices should change Change prices now Change prices la…" at bounding box center [400, 374] width 443 height 212
click at [452, 288] on span "Revert to original prices later?" at bounding box center [473, 291] width 84 height 7
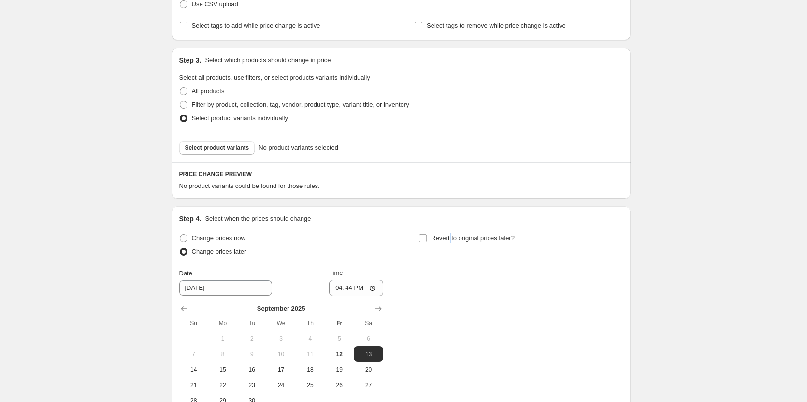
scroll to position [250, 0]
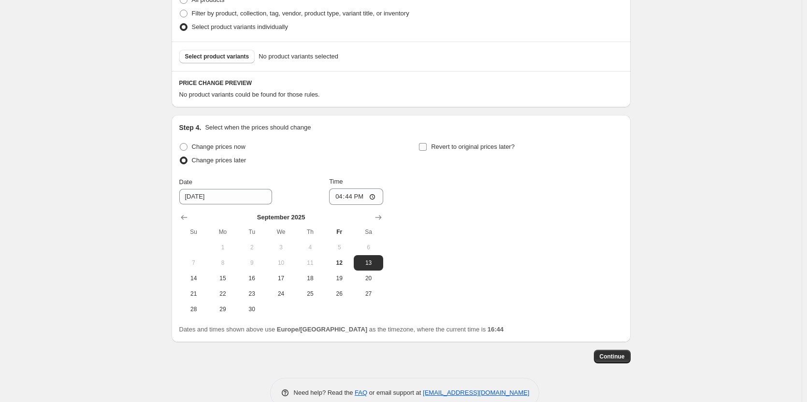
click at [430, 148] on label "Revert to original prices later?" at bounding box center [466, 147] width 96 height 14
click at [427, 148] on input "Revert to original prices later?" at bounding box center [423, 147] width 8 height 8
checkbox input "true"
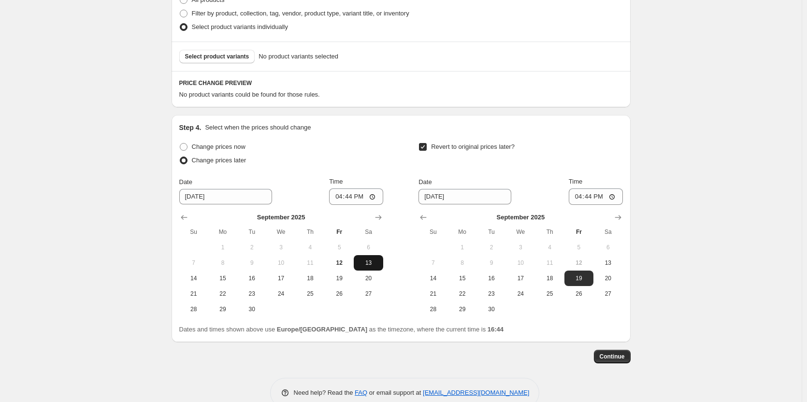
drag, startPoint x: 342, startPoint y: 265, endPoint x: 364, endPoint y: 266, distance: 22.2
click at [342, 267] on button "12" at bounding box center [339, 262] width 29 height 15
type input "[DATE]"
click at [609, 261] on span "13" at bounding box center [607, 263] width 21 height 8
type input "[DATE]"
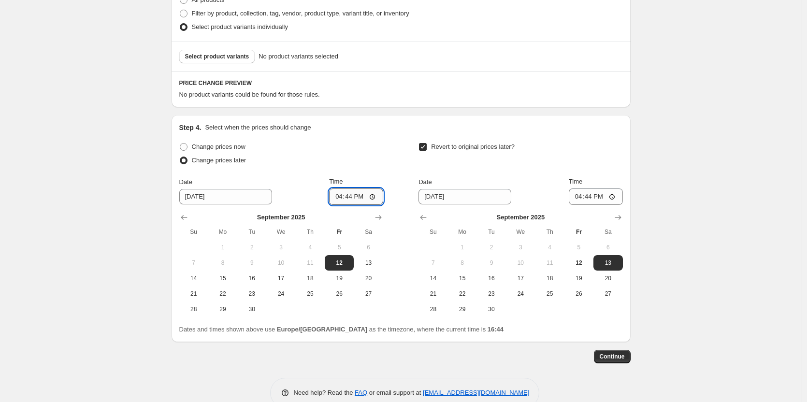
click at [356, 194] on input "16:44" at bounding box center [356, 196] width 54 height 16
type input "18:00"
click at [593, 199] on input "16:44" at bounding box center [596, 196] width 54 height 16
type input "06:00"
click at [692, 205] on div "Create new price change job. This page is ready Create new price change job Dra…" at bounding box center [400, 86] width 801 height 672
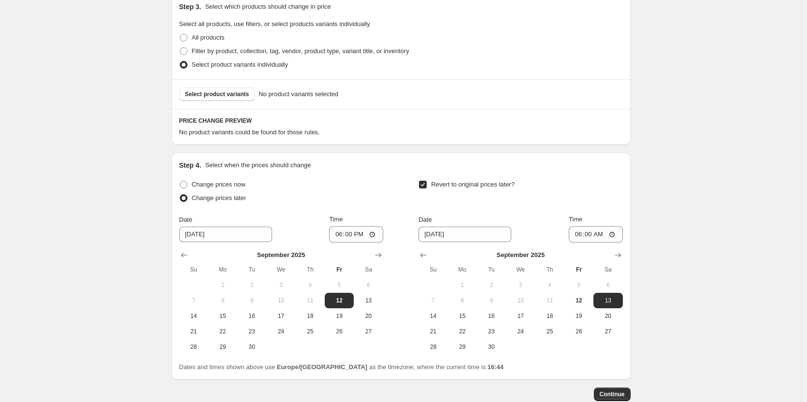
scroll to position [202, 0]
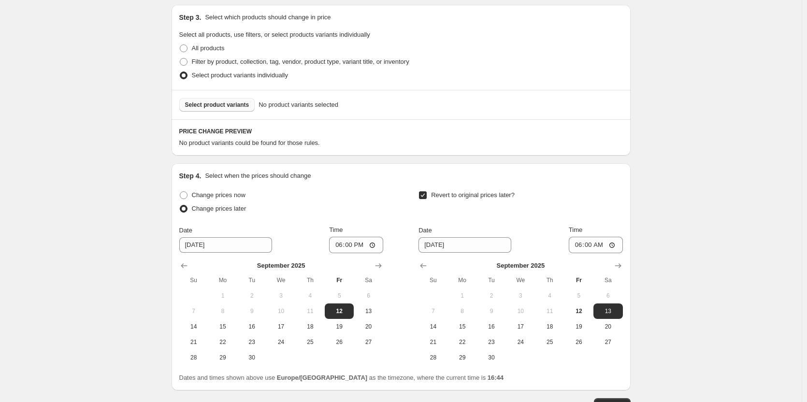
click at [230, 109] on button "Select product variants" at bounding box center [217, 105] width 76 height 14
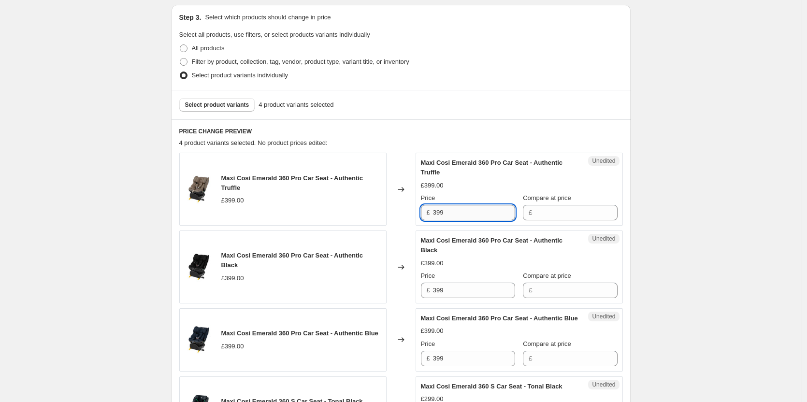
click at [453, 214] on input "399" at bounding box center [474, 212] width 82 height 15
drag, startPoint x: 592, startPoint y: 212, endPoint x: 586, endPoint y: 220, distance: 9.4
click at [591, 212] on input "Compare at price" at bounding box center [576, 212] width 82 height 15
paste input "399"
type input "399"
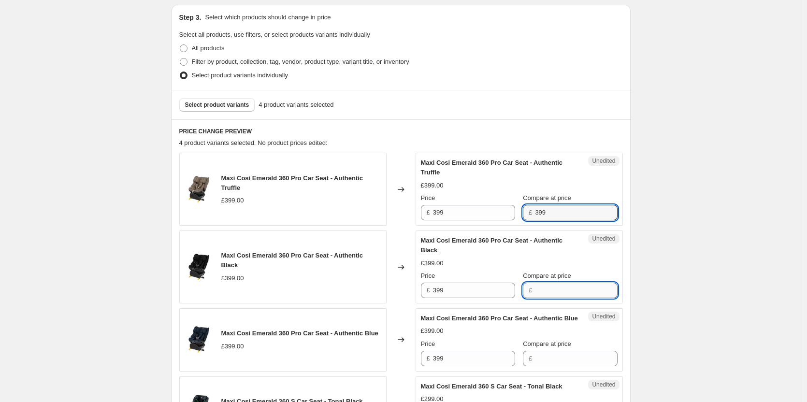
click at [558, 289] on input "Compare at price" at bounding box center [576, 290] width 82 height 15
paste input "399"
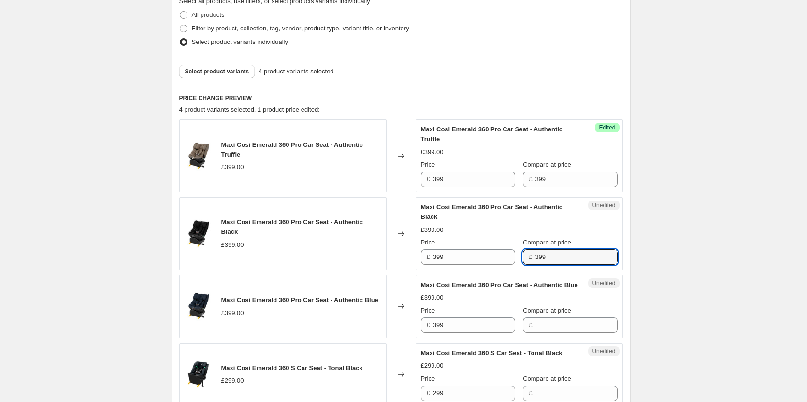
scroll to position [250, 0]
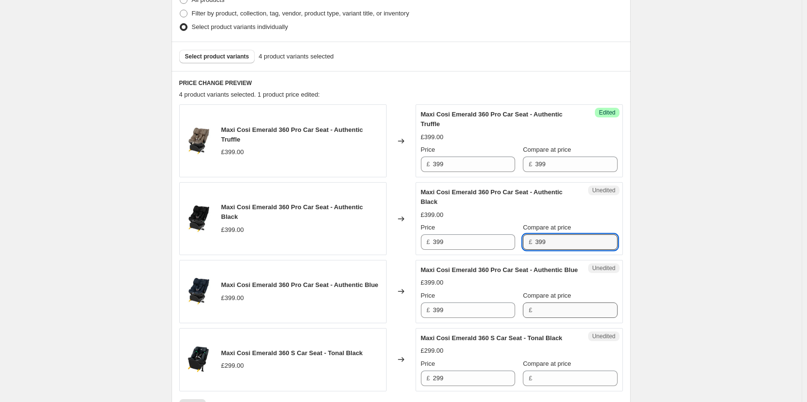
type input "399"
drag, startPoint x: 533, startPoint y: 315, endPoint x: 571, endPoint y: 316, distance: 38.7
click at [535, 315] on input "Compare at price" at bounding box center [576, 309] width 82 height 15
paste input "399"
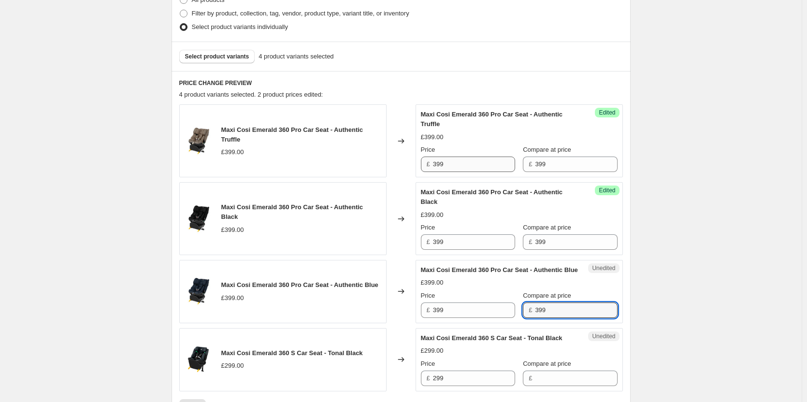
type input "399"
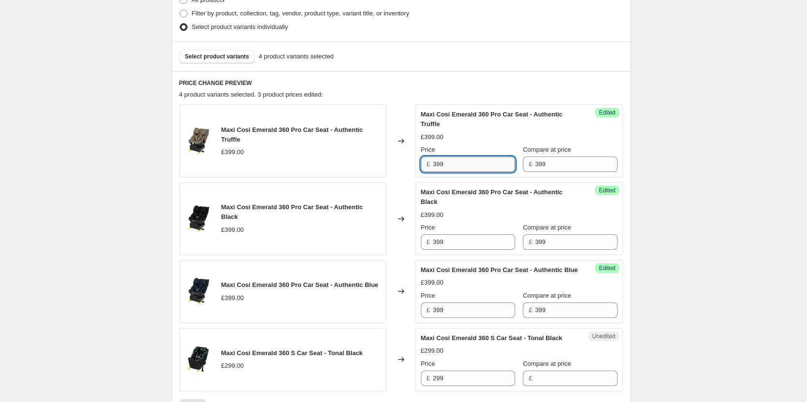
click at [447, 168] on input "399" at bounding box center [474, 164] width 82 height 15
type input "358"
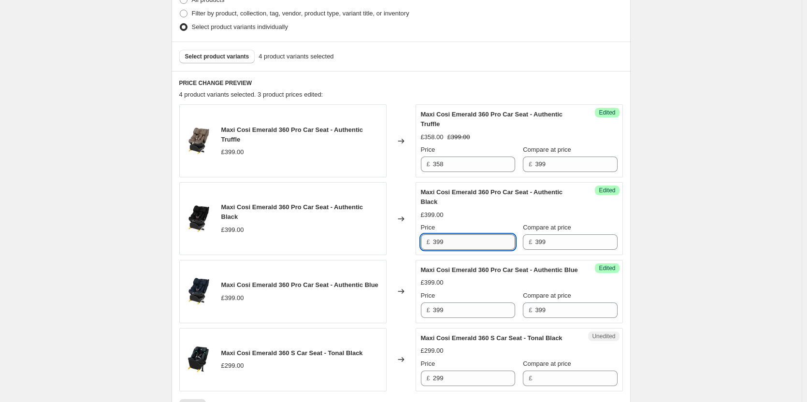
click at [467, 242] on input "399" at bounding box center [474, 241] width 82 height 15
paste input "58"
type input "358"
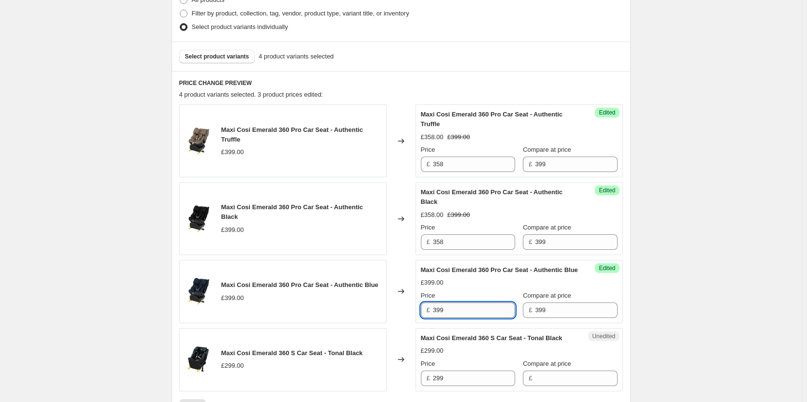
click at [452, 318] on input "399" at bounding box center [474, 309] width 82 height 15
paste input "58"
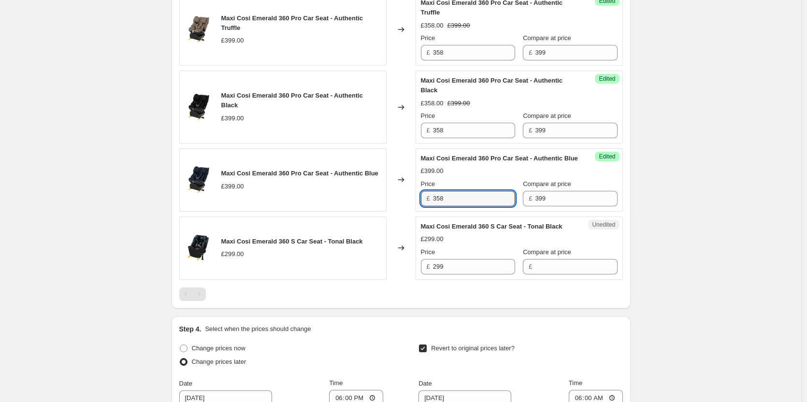
scroll to position [443, 0]
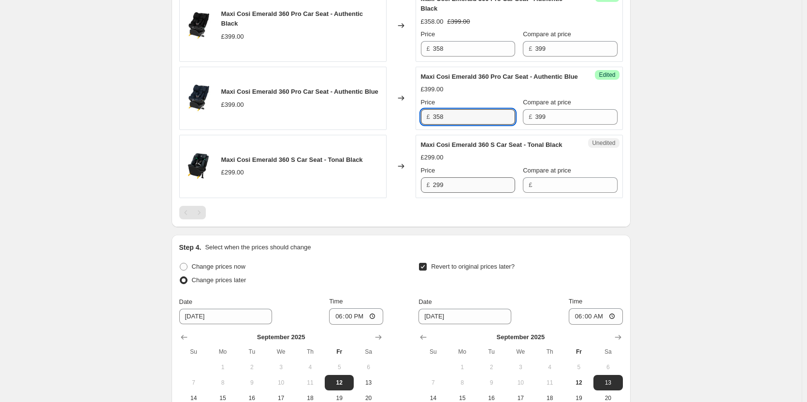
type input "358"
click at [471, 193] on input "299" at bounding box center [474, 184] width 82 height 15
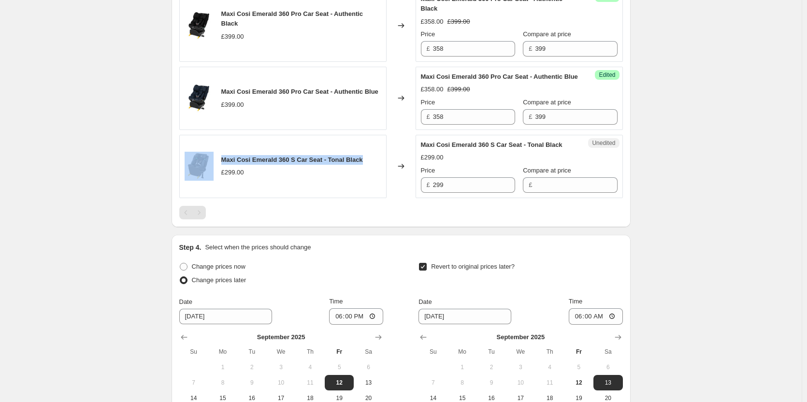
drag, startPoint x: 362, startPoint y: 168, endPoint x: 217, endPoint y: 171, distance: 144.5
click at [215, 171] on div "Maxi Cosi Emerald 360 S Car Seat - Tonal Black £299.00" at bounding box center [282, 166] width 207 height 63
copy div "Maxi Cosi Emerald 360 S Car Seat - Tonal Black"
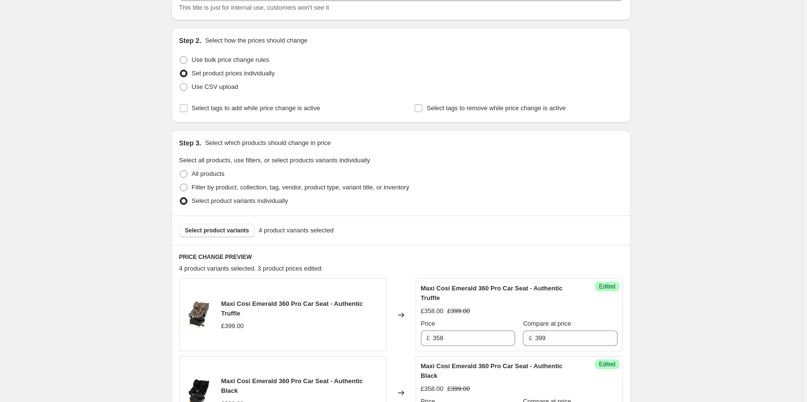
scroll to position [57, 0]
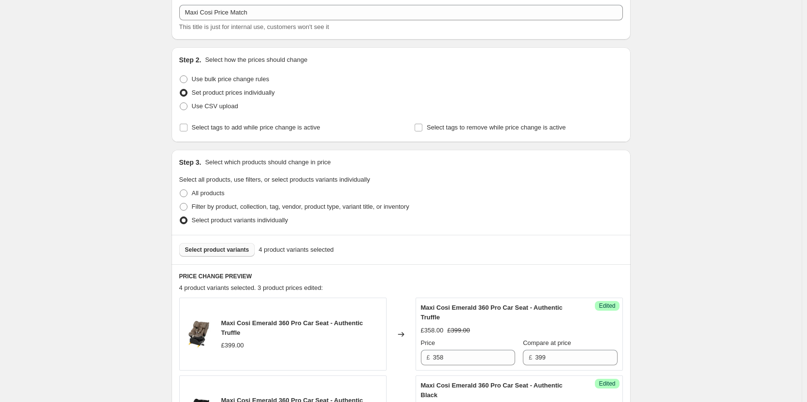
click at [227, 248] on span "Select product variants" at bounding box center [217, 250] width 64 height 8
click at [229, 263] on div "Select product variants 3 product variants selected" at bounding box center [400, 249] width 459 height 29
click at [228, 255] on button "Select product variants" at bounding box center [217, 250] width 76 height 14
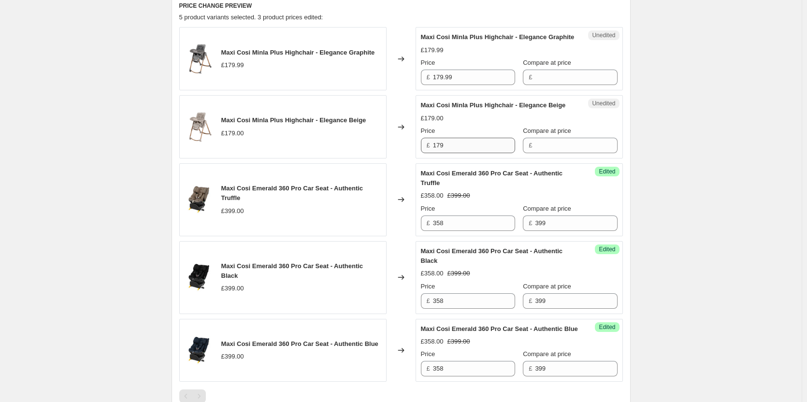
scroll to position [347, 0]
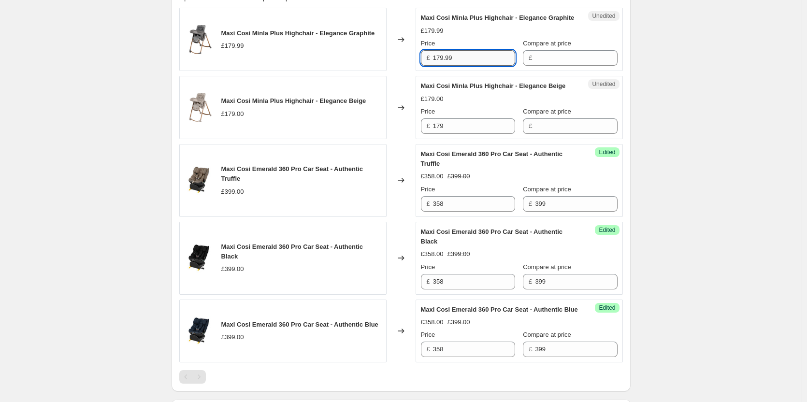
click at [464, 66] on input "179.99" at bounding box center [474, 57] width 82 height 15
drag, startPoint x: 554, startPoint y: 68, endPoint x: 554, endPoint y: 75, distance: 7.2
click at [554, 66] on input "Compare at price" at bounding box center [576, 57] width 82 height 15
paste input "179.99"
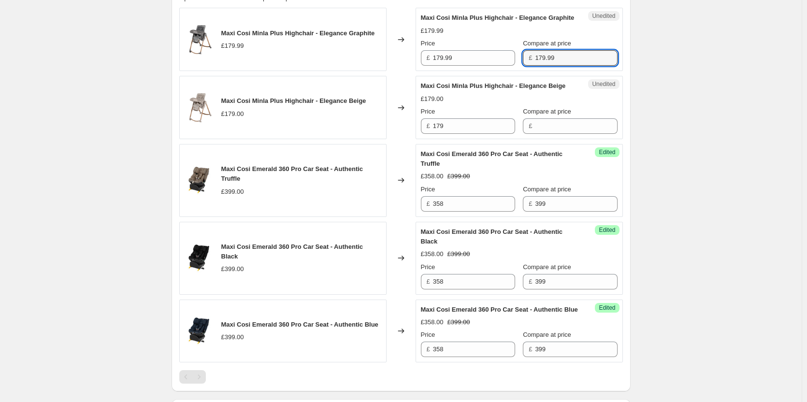
type input "179.99"
click at [550, 139] on div "Unedited Maxi Cosi Minla Plus Highchair - Elegance Beige £179.00 Price £ 179 Co…" at bounding box center [518, 107] width 207 height 63
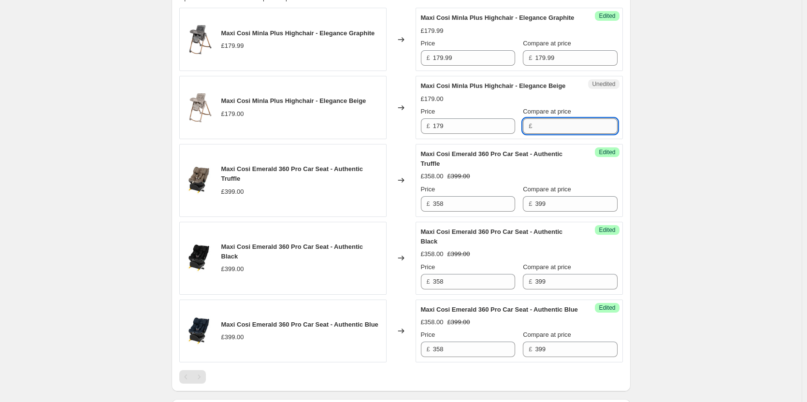
drag, startPoint x: 549, startPoint y: 148, endPoint x: 544, endPoint y: 144, distance: 5.8
click at [549, 134] on input "Compare at price" at bounding box center [576, 125] width 82 height 15
paste input "179.99"
type input "179.99"
click at [455, 66] on input "179.99" at bounding box center [474, 57] width 82 height 15
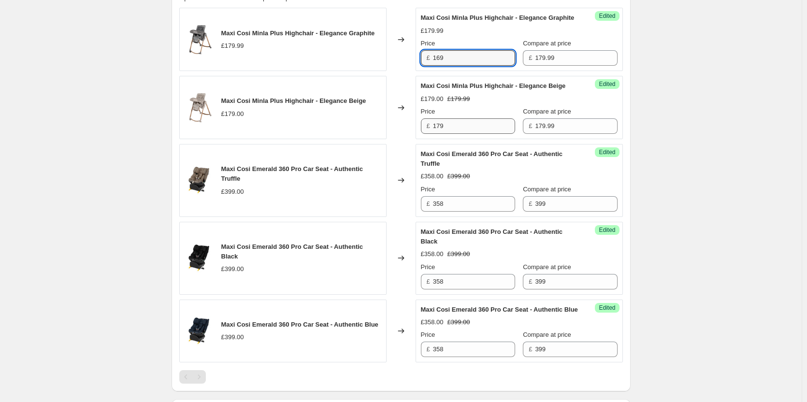
type input "169"
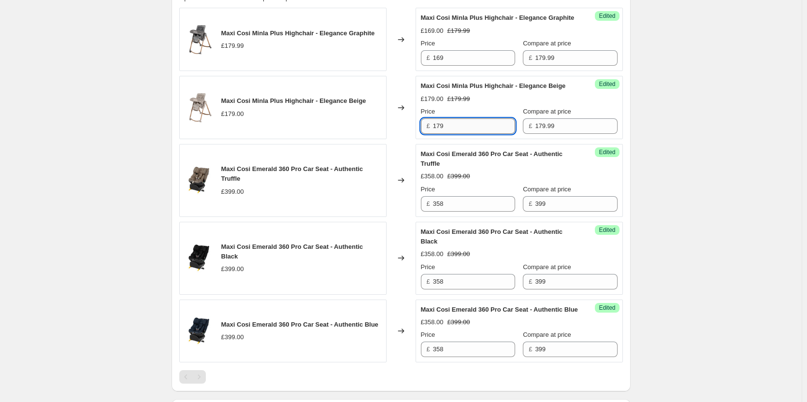
click at [476, 134] on input "179" at bounding box center [474, 125] width 82 height 15
paste input "6"
type input "169"
click at [797, 112] on div "Create new price change job. This page is ready Create new price change job Dra…" at bounding box center [400, 179] width 801 height 1053
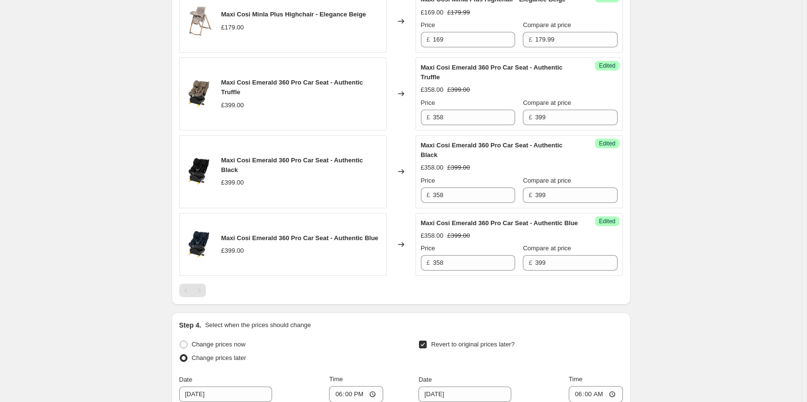
scroll to position [242, 0]
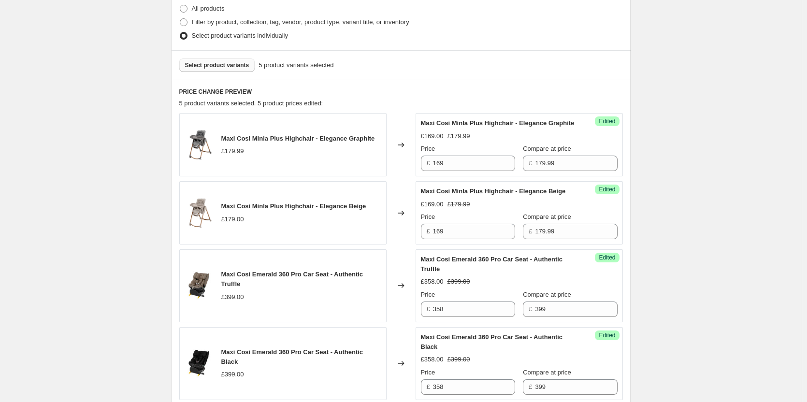
click at [240, 71] on button "Select product variants" at bounding box center [217, 65] width 76 height 14
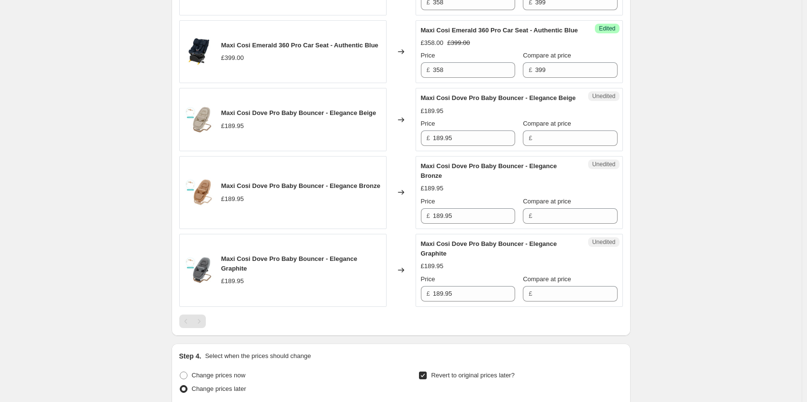
scroll to position [628, 0]
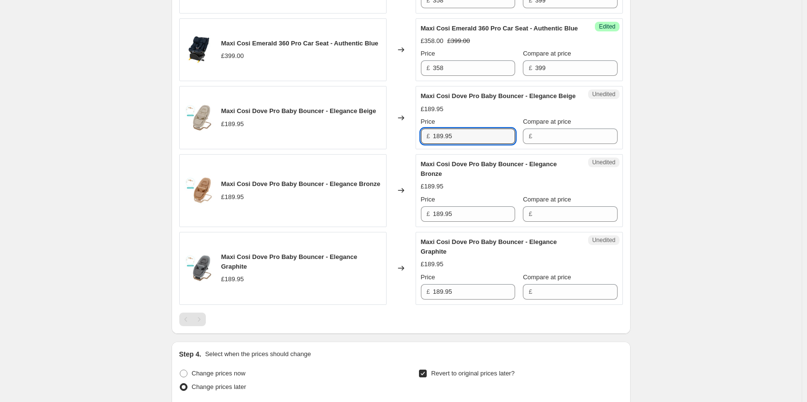
drag, startPoint x: 445, startPoint y: 180, endPoint x: 401, endPoint y: 179, distance: 44.5
click at [401, 149] on div "Maxi Cosi Dove Pro Baby Bouncer - Elegance Beige £189.95 Changed to Unedited Ma…" at bounding box center [400, 117] width 443 height 63
click at [549, 144] on input "Compare at price" at bounding box center [576, 135] width 82 height 15
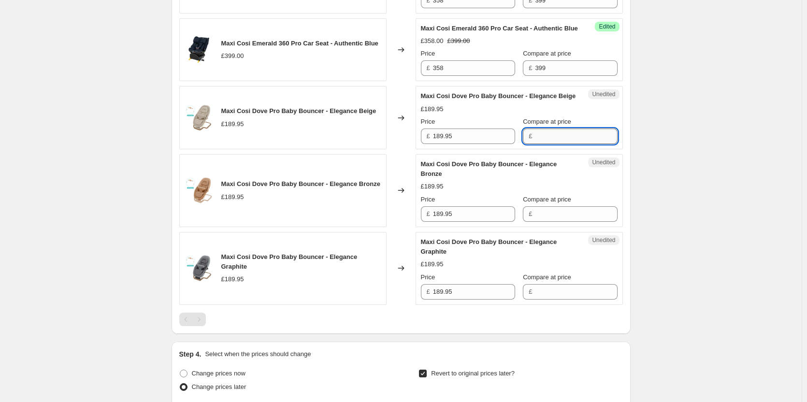
paste input "189.95"
type input "189.95"
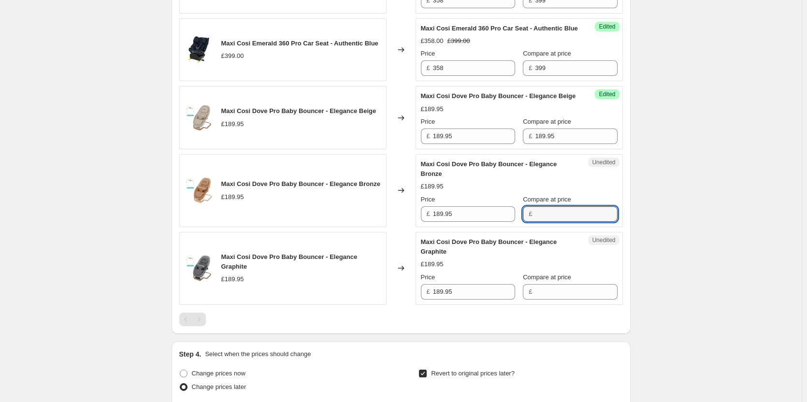
drag, startPoint x: 542, startPoint y: 249, endPoint x: 543, endPoint y: 263, distance: 14.6
click at [542, 222] on input "Compare at price" at bounding box center [576, 213] width 82 height 15
paste input "189.95"
type input "189.95"
drag, startPoint x: 538, startPoint y: 329, endPoint x: 533, endPoint y: 322, distance: 8.9
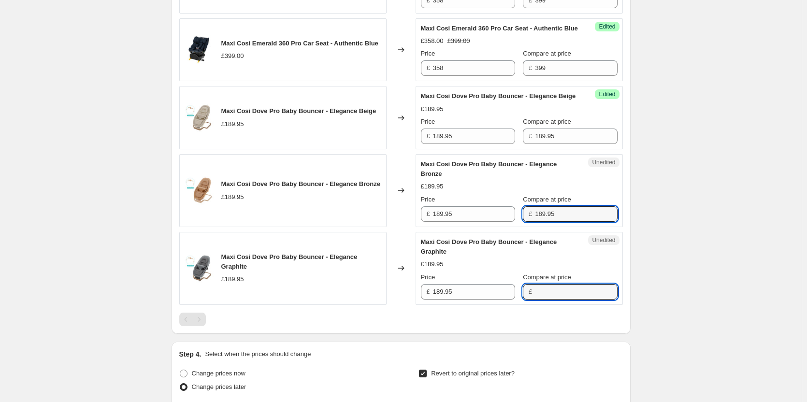
click at [538, 299] on input "Compare at price" at bounding box center [576, 291] width 82 height 15
paste input "189.95"
type input "189.95"
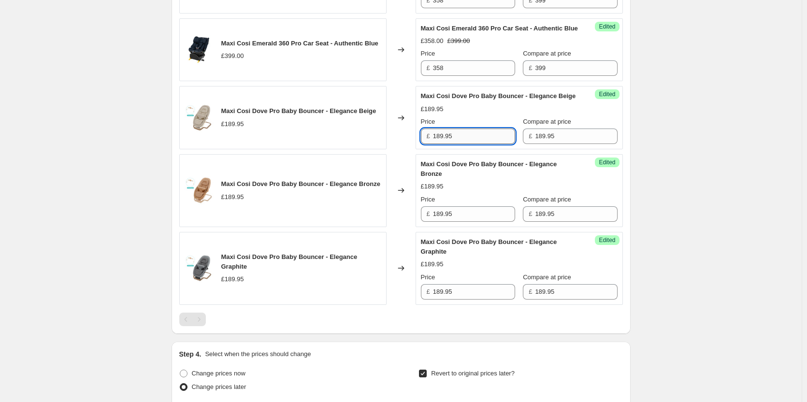
click at [465, 144] on input "189.95" at bounding box center [474, 135] width 82 height 15
type input "169"
click at [464, 222] on input "189.95" at bounding box center [474, 213] width 82 height 15
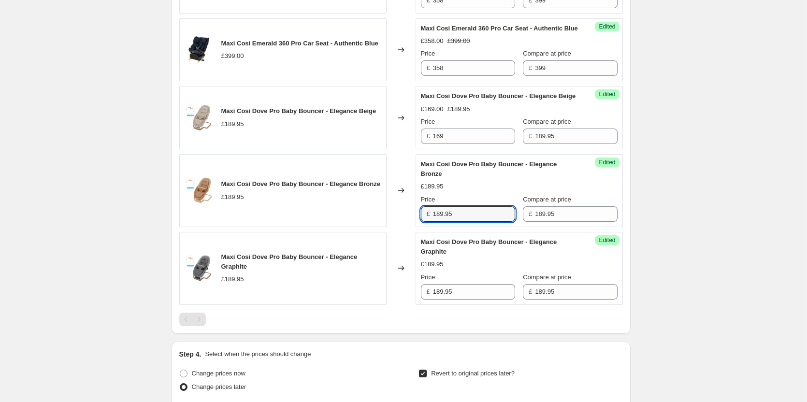
paste input "69"
type input "169"
click at [461, 299] on input "189.95" at bounding box center [474, 291] width 82 height 15
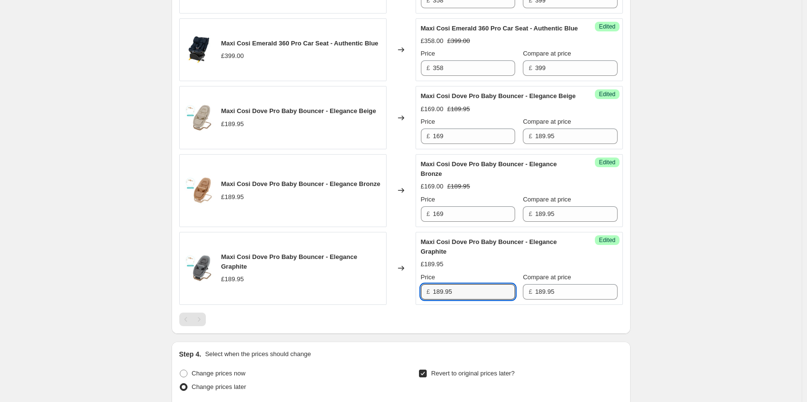
paste input "69"
type input "169"
drag, startPoint x: 728, startPoint y: 302, endPoint x: 723, endPoint y: 299, distance: 6.2
click at [728, 302] on div "Create new price change job. This page is ready Create new price change job Dra…" at bounding box center [400, 10] width 801 height 1277
click at [715, 128] on div "Create new price change job. This page is ready Create new price change job Dra…" at bounding box center [400, 10] width 801 height 1277
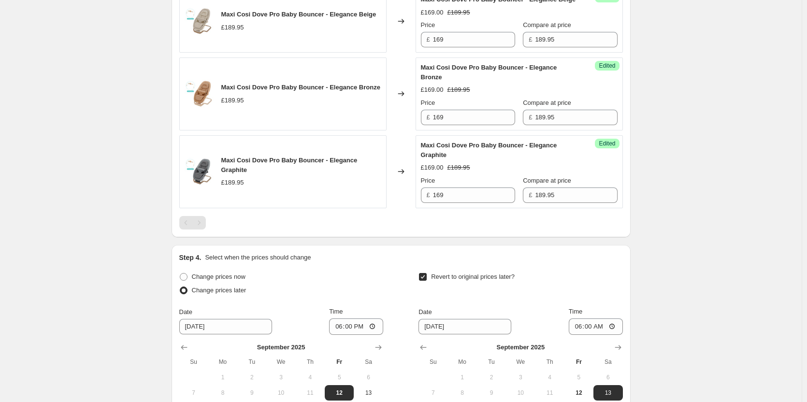
scroll to position [913, 0]
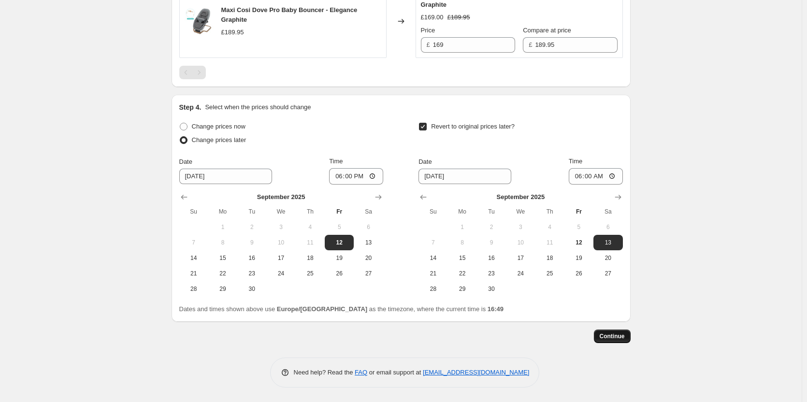
click at [623, 333] on span "Continue" at bounding box center [611, 336] width 25 height 8
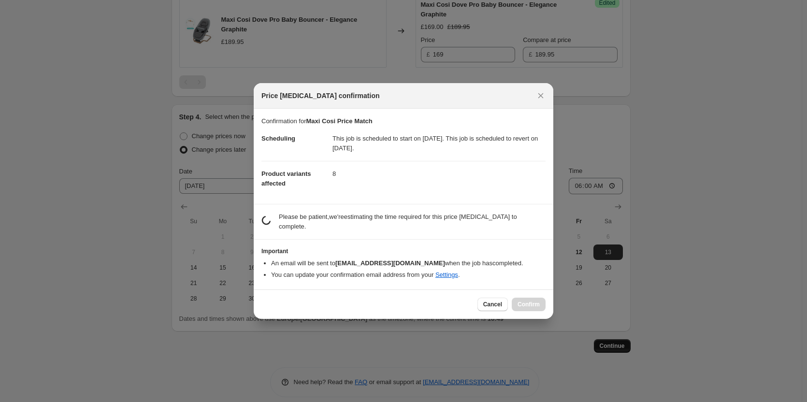
scroll to position [0, 0]
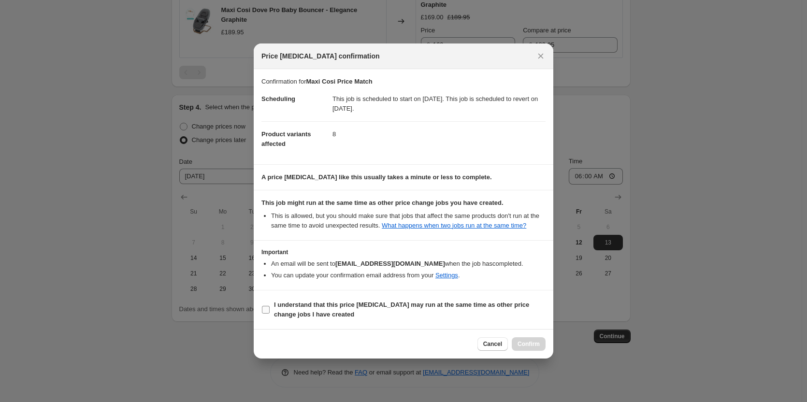
click at [503, 312] on span "I understand that this price change job may run at the same time as other price…" at bounding box center [409, 309] width 271 height 19
click at [270, 312] on input "I understand that this price change job may run at the same time as other price…" at bounding box center [266, 310] width 8 height 8
checkbox input "true"
click at [520, 346] on span "Confirm" at bounding box center [528, 344] width 22 height 8
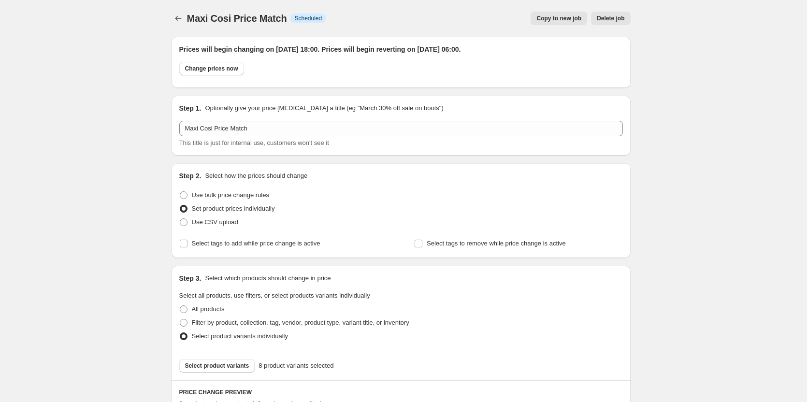
click at [556, 23] on button "Copy to new job" at bounding box center [558, 19] width 57 height 14
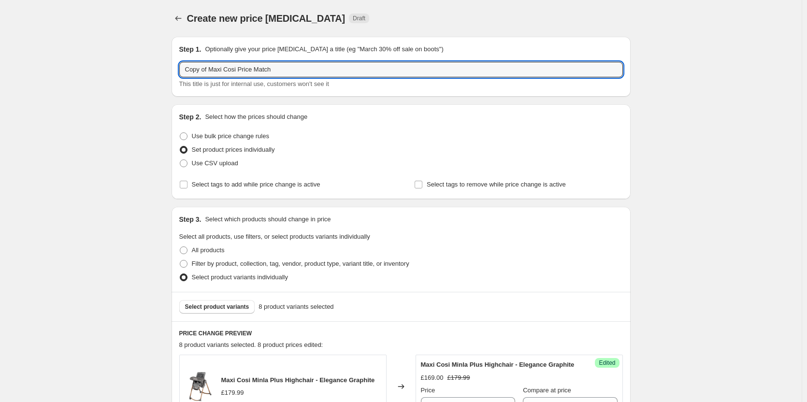
drag, startPoint x: 210, startPoint y: 70, endPoint x: 90, endPoint y: 75, distance: 119.9
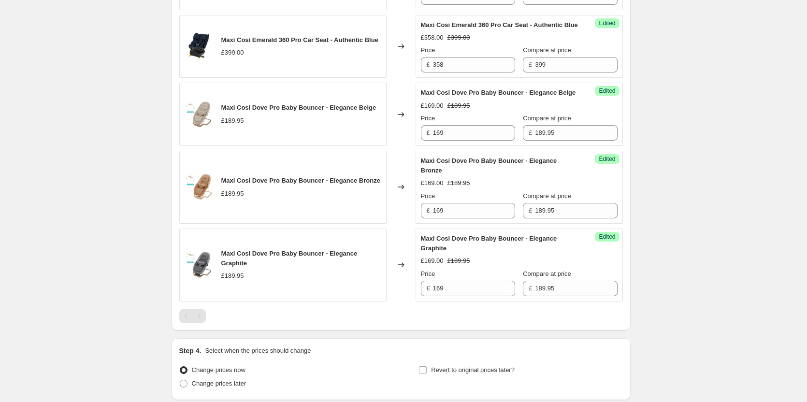
scroll to position [748, 0]
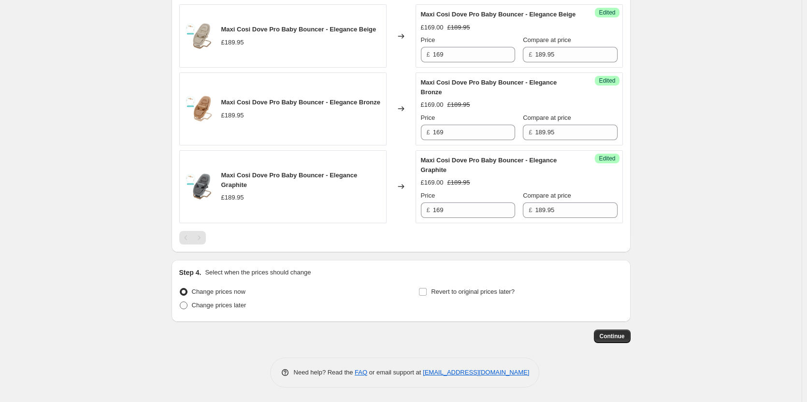
type input "Maxi Cosi Price Match"
click at [230, 305] on span "Change prices later" at bounding box center [219, 304] width 55 height 7
click at [180, 302] on input "Change prices later" at bounding box center [180, 301] width 0 height 0
radio input "true"
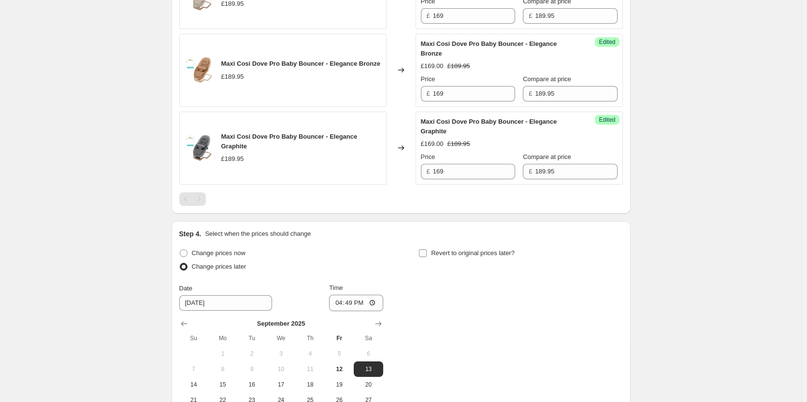
click at [495, 258] on span "Revert to original prices later?" at bounding box center [473, 253] width 84 height 10
click at [427, 257] on input "Revert to original prices later?" at bounding box center [423, 253] width 8 height 8
checkbox input "true"
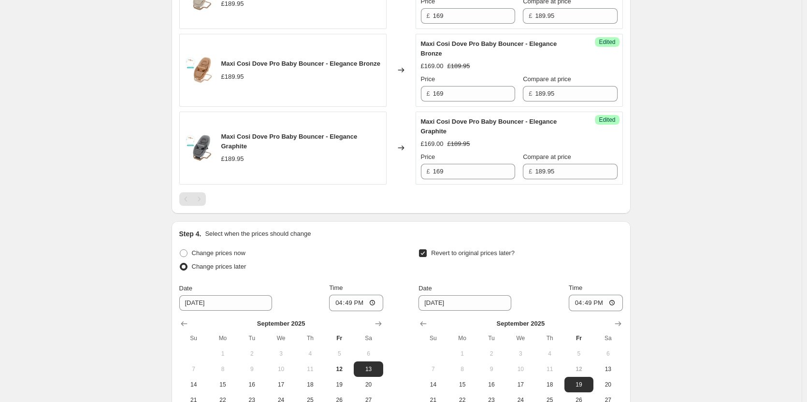
scroll to position [913, 0]
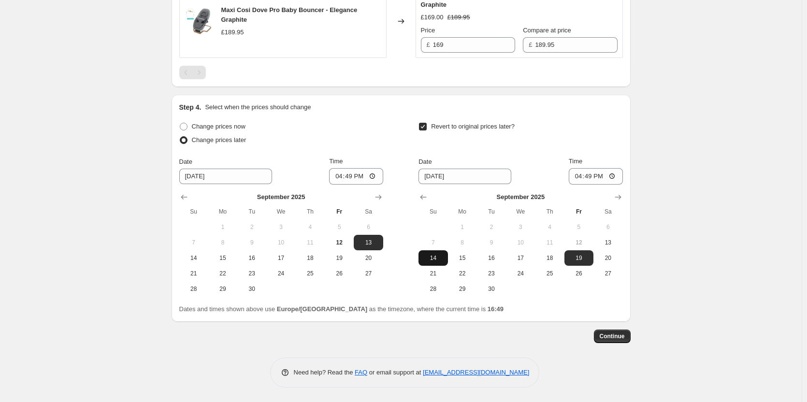
click at [435, 258] on span "14" at bounding box center [432, 258] width 21 height 8
type input "9/14/2025"
click at [359, 171] on input "16:49" at bounding box center [356, 176] width 54 height 16
type input "18:00"
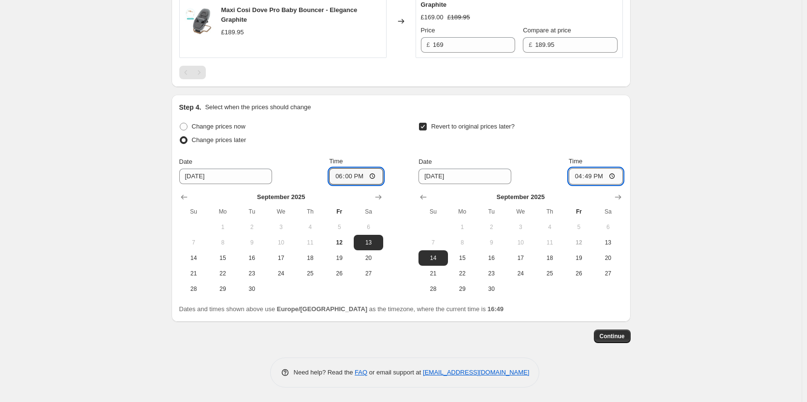
click at [594, 175] on input "16:49" at bounding box center [596, 176] width 54 height 16
type input "06:00"
click at [623, 339] on span "Continue" at bounding box center [611, 336] width 25 height 8
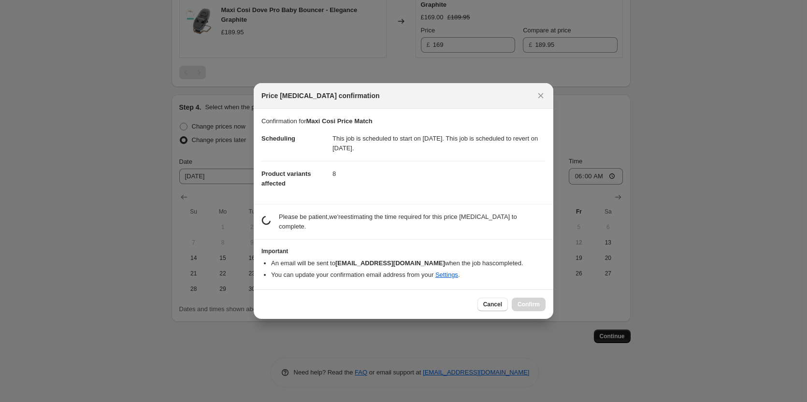
scroll to position [0, 0]
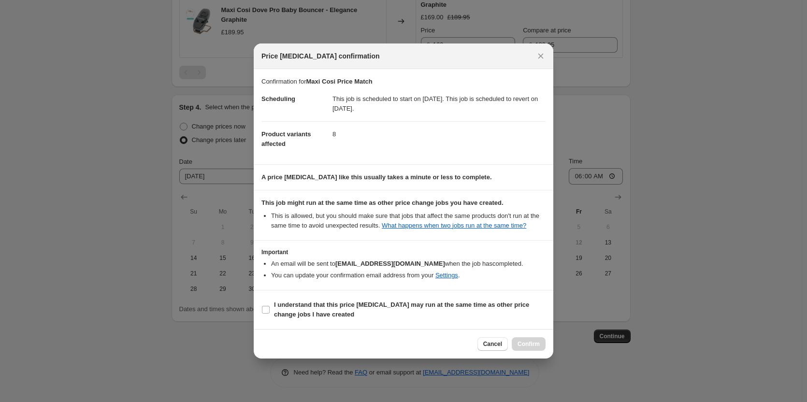
click at [370, 296] on section "I understand that this price change job may run at the same time as other price…" at bounding box center [403, 309] width 299 height 39
drag, startPoint x: 372, startPoint y: 305, endPoint x: 407, endPoint y: 313, distance: 35.5
click at [374, 306] on b "I understand that this price change job may run at the same time as other price…" at bounding box center [401, 309] width 255 height 17
click at [270, 306] on input "I understand that this price change job may run at the same time as other price…" at bounding box center [266, 310] width 8 height 8
checkbox input "true"
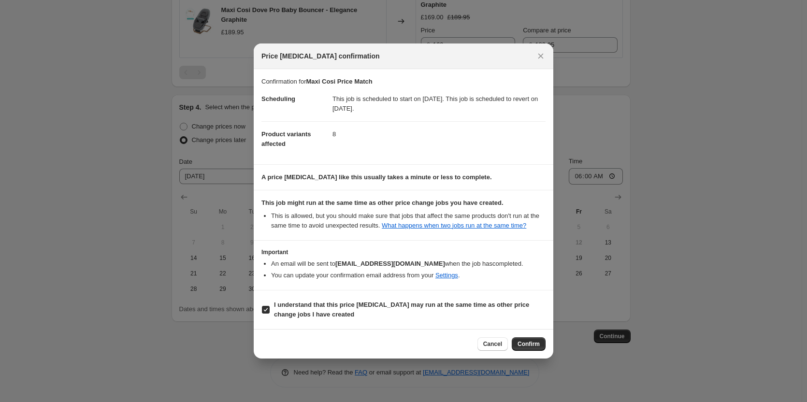
click at [530, 337] on button "Confirm" at bounding box center [529, 344] width 34 height 14
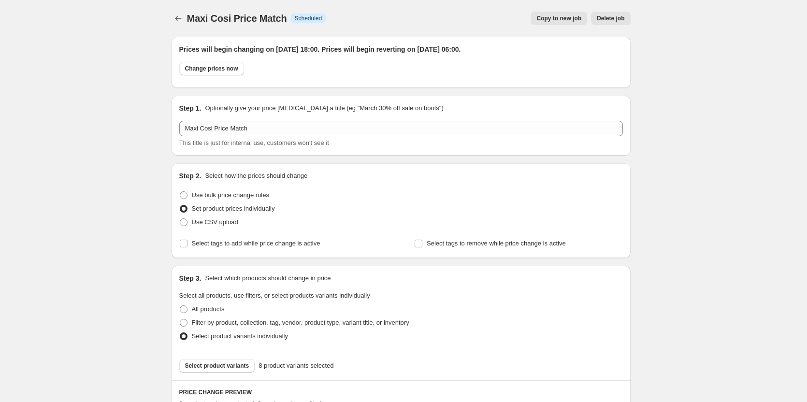
click at [555, 14] on div "Maxi Cosi Price Match. This page is ready Maxi Cosi Price Match Info Scheduled …" at bounding box center [400, 18] width 459 height 37
click at [555, 18] on span "Copy to new job" at bounding box center [558, 18] width 45 height 8
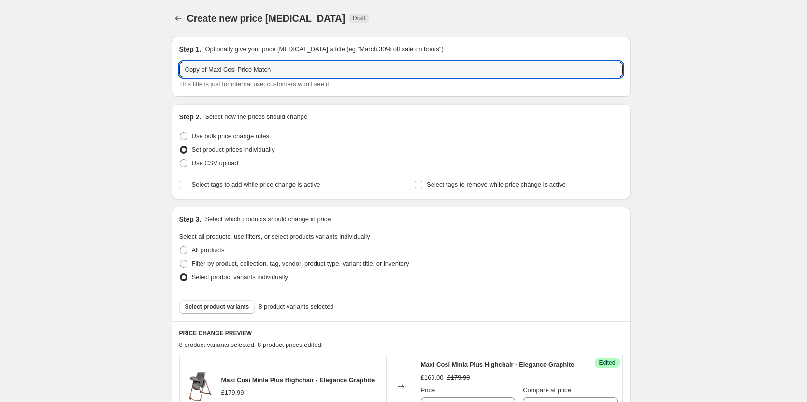
drag, startPoint x: 207, startPoint y: 70, endPoint x: 131, endPoint y: 77, distance: 75.7
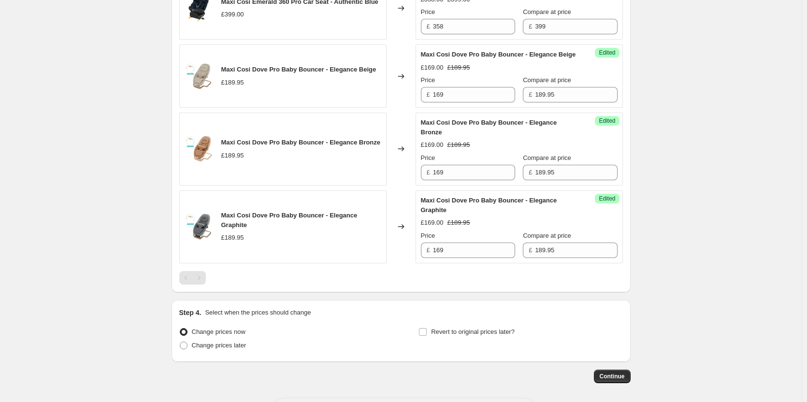
scroll to position [748, 0]
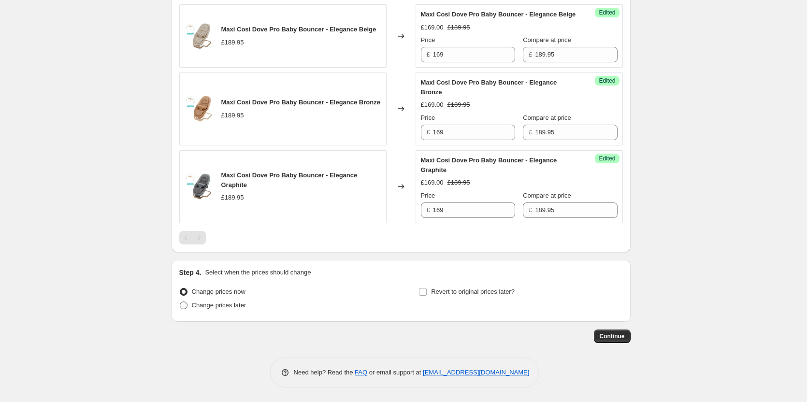
type input "Maxi Cosi Price Match"
click at [232, 306] on span "Change prices later" at bounding box center [219, 304] width 55 height 7
click at [180, 302] on input "Change prices later" at bounding box center [180, 301] width 0 height 0
radio input "true"
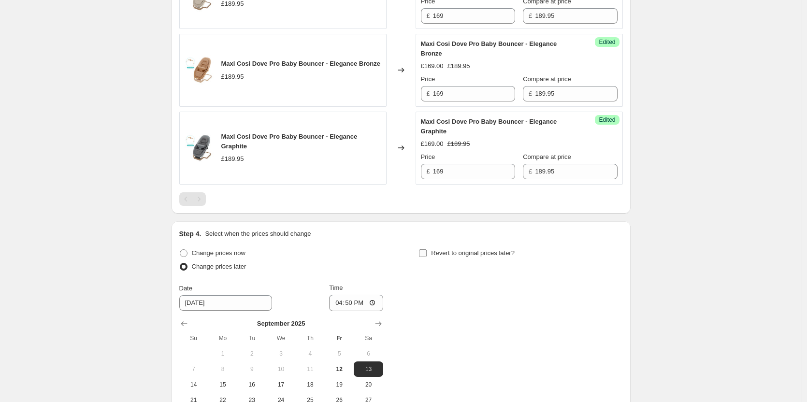
click at [480, 256] on span "Revert to original prices later?" at bounding box center [473, 252] width 84 height 7
click at [427, 257] on input "Revert to original prices later?" at bounding box center [423, 253] width 8 height 8
checkbox input "true"
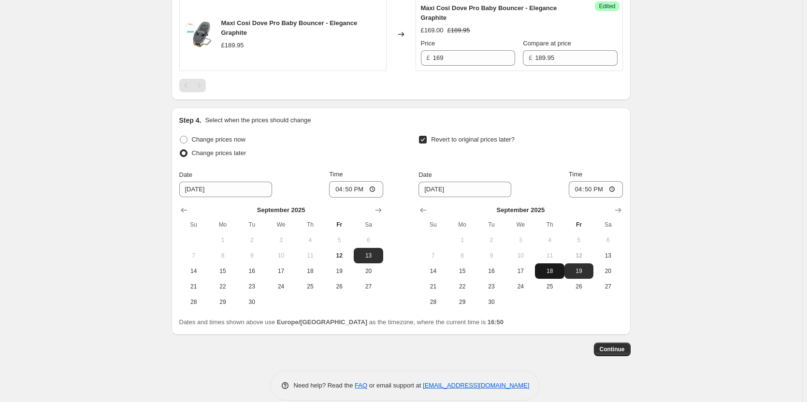
scroll to position [913, 0]
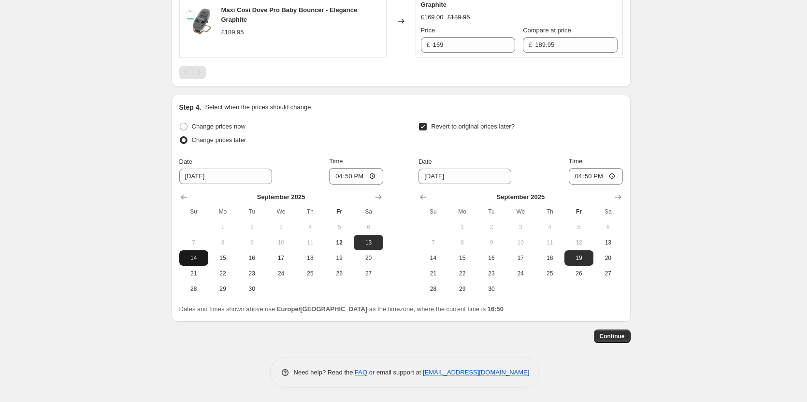
click at [195, 263] on button "14" at bounding box center [193, 257] width 29 height 15
type input "9/14/2025"
click at [456, 256] on span "15" at bounding box center [462, 258] width 21 height 8
type input "9/15/2025"
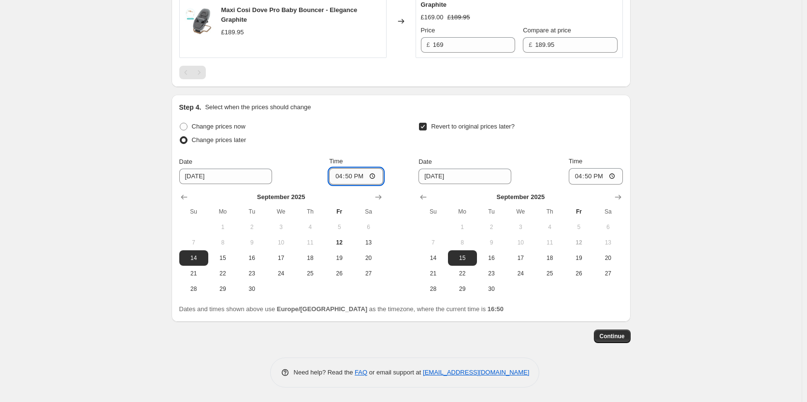
click at [357, 179] on input "16:50" at bounding box center [356, 176] width 54 height 16
type input "18:00"
click at [595, 176] on input "16:50" at bounding box center [596, 176] width 54 height 16
type input "06:00"
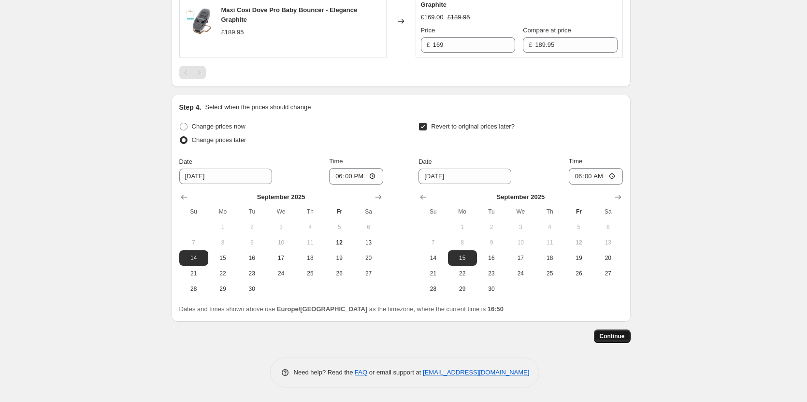
click at [598, 340] on button "Continue" at bounding box center [612, 336] width 37 height 14
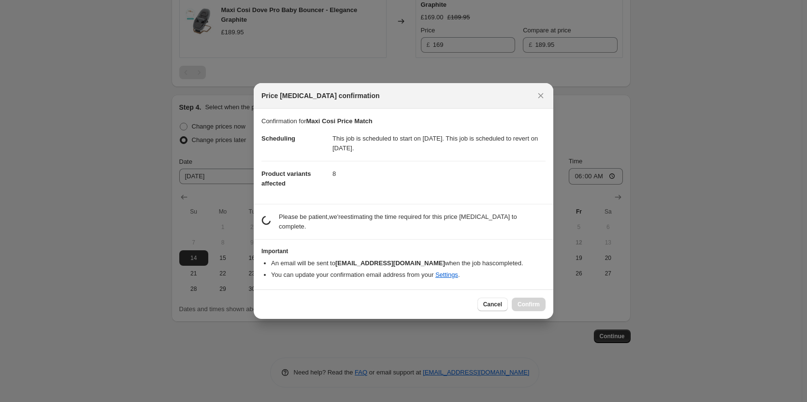
scroll to position [0, 0]
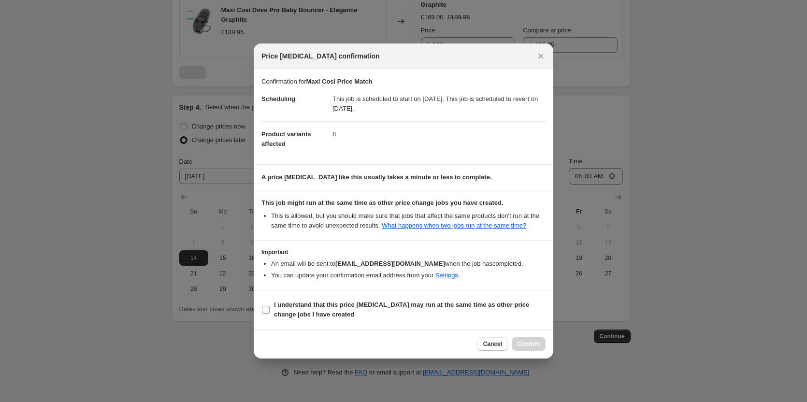
click at [386, 309] on span "I understand that this price change job may run at the same time as other price…" at bounding box center [409, 309] width 271 height 19
click at [270, 309] on input "I understand that this price change job may run at the same time as other price…" at bounding box center [266, 310] width 8 height 8
checkbox input "true"
click at [543, 347] on button "Confirm" at bounding box center [529, 344] width 34 height 14
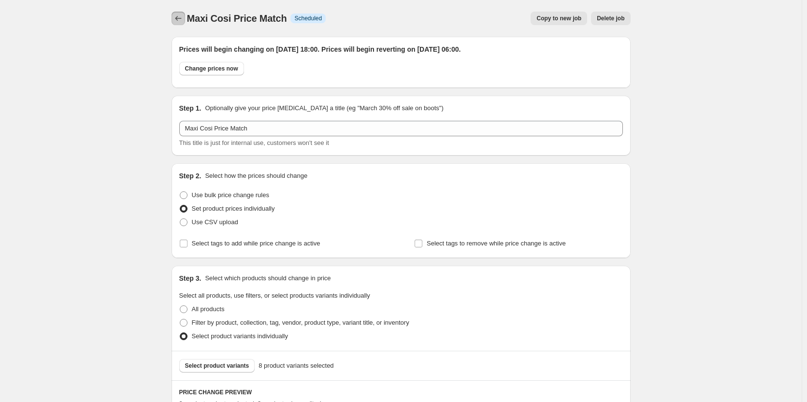
click at [180, 17] on icon "Price change jobs" at bounding box center [178, 18] width 6 height 5
